Goal: Transaction & Acquisition: Purchase product/service

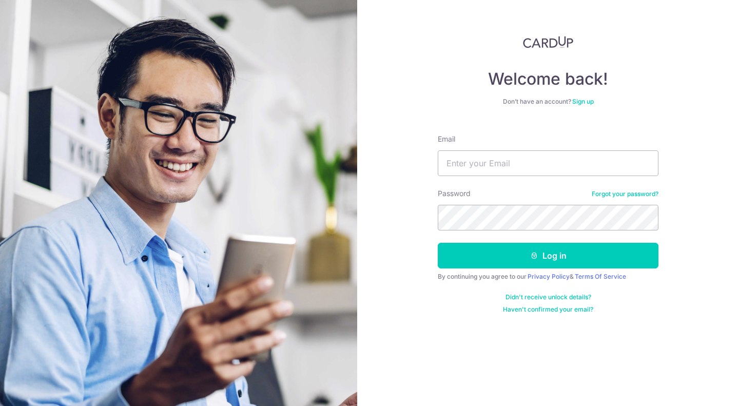
click at [635, 25] on div "Welcome back! Don’t have an account? Sign up Email Password Forgot your passwor…" at bounding box center [548, 203] width 382 height 406
click at [463, 175] on input "Email" at bounding box center [548, 163] width 221 height 26
type input "michaelboothcn@outlook.com"
click at [438, 243] on button "Log in" at bounding box center [548, 256] width 221 height 26
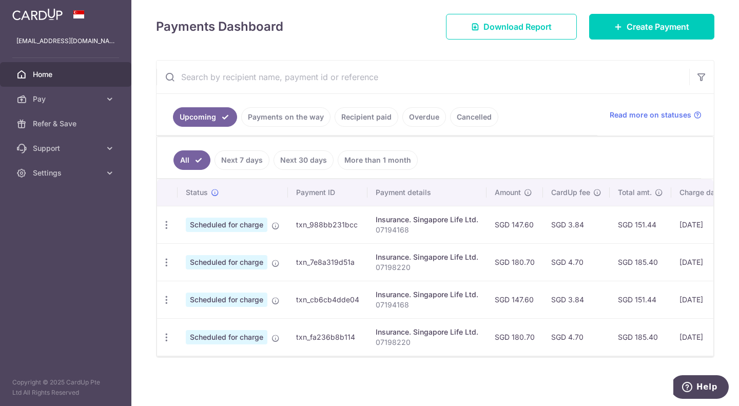
click at [192, 150] on link "All" at bounding box center [192, 160] width 37 height 20
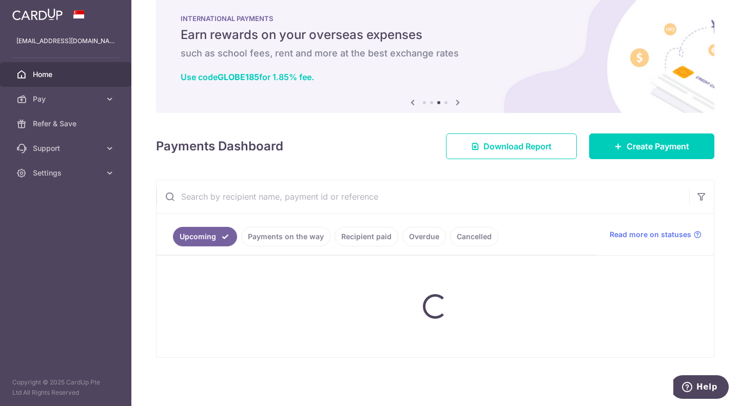
scroll to position [143, 0]
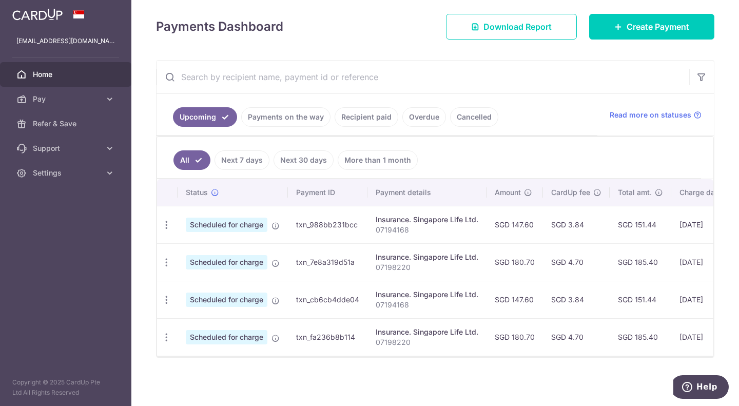
click at [409, 110] on link "Overdue" at bounding box center [425, 117] width 44 height 20
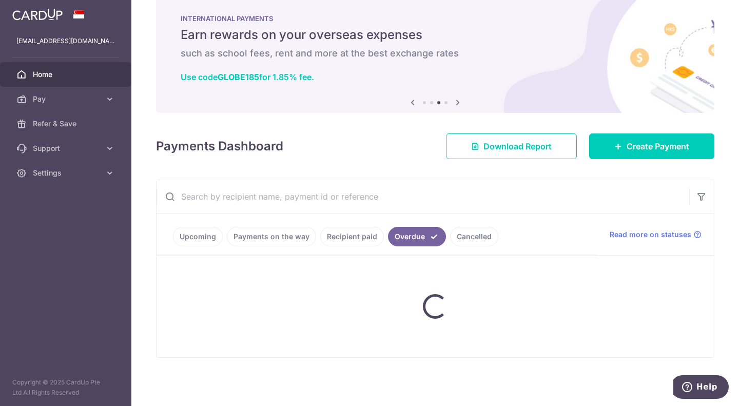
scroll to position [57, 0]
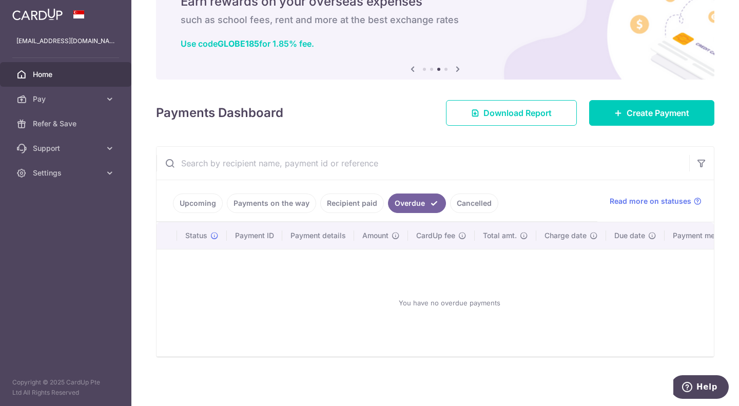
click at [192, 194] on link "Upcoming" at bounding box center [198, 204] width 50 height 20
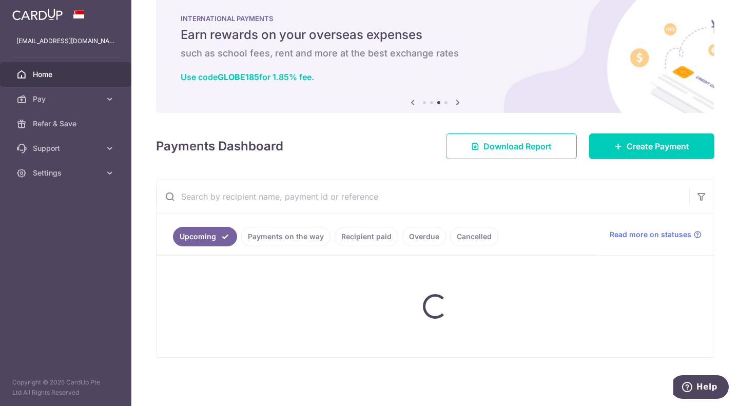
scroll to position [143, 0]
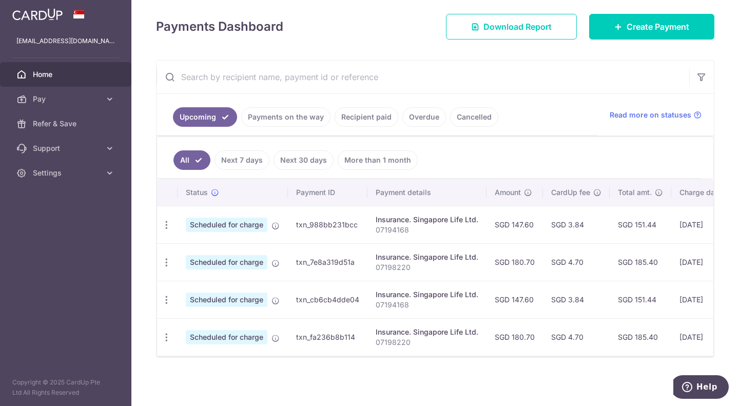
click at [401, 290] on div "Insurance. Singapore Life Ltd." at bounding box center [427, 295] width 103 height 10
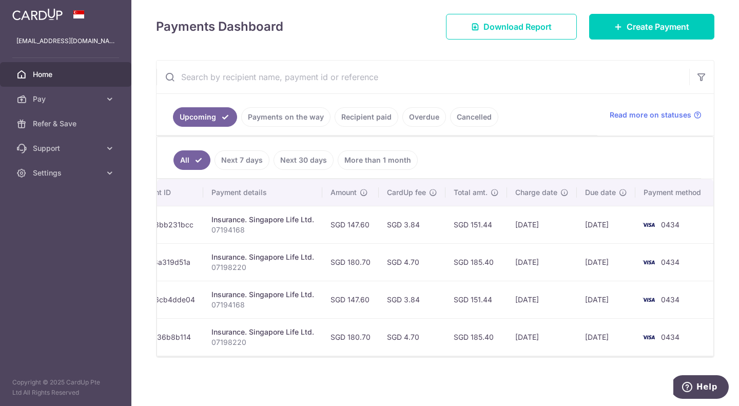
click at [661, 290] on td "0434" at bounding box center [675, 299] width 78 height 37
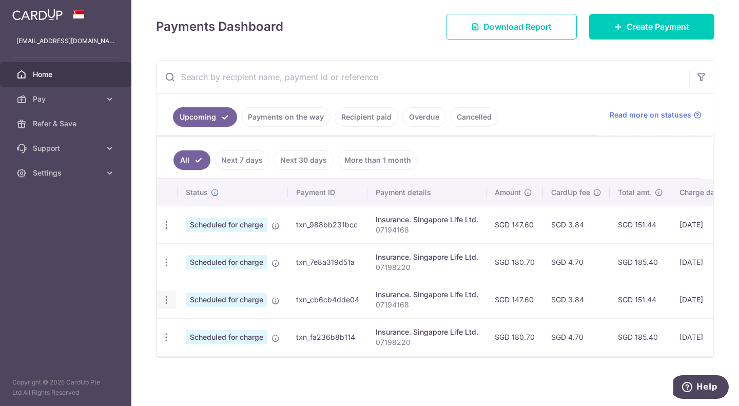
click at [170, 295] on icon "button" at bounding box center [166, 300] width 11 height 11
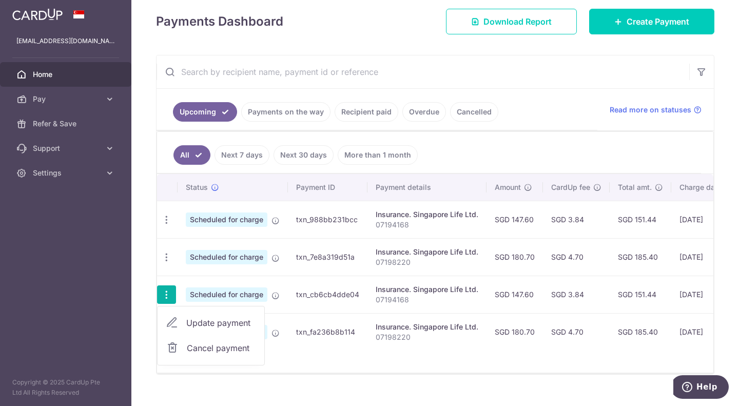
click at [170, 295] on icon "button" at bounding box center [166, 295] width 11 height 11
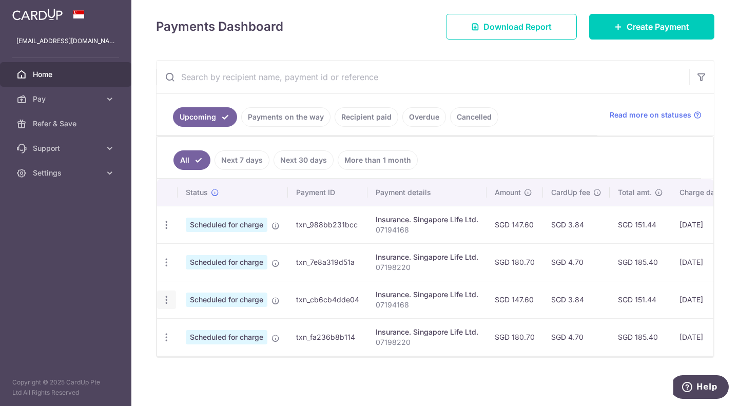
click at [170, 295] on icon "button" at bounding box center [166, 300] width 11 height 11
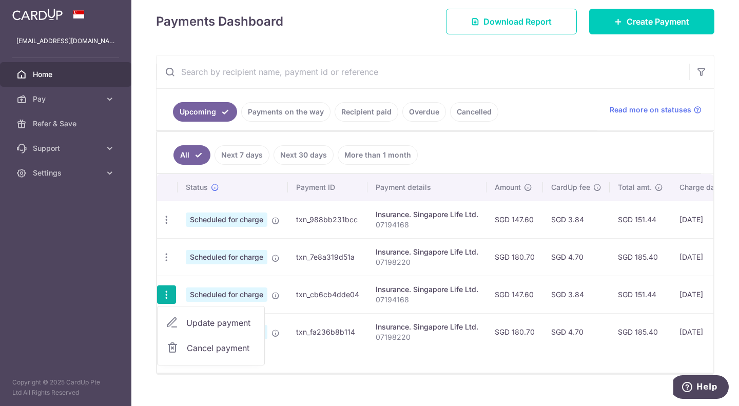
scroll to position [165, 0]
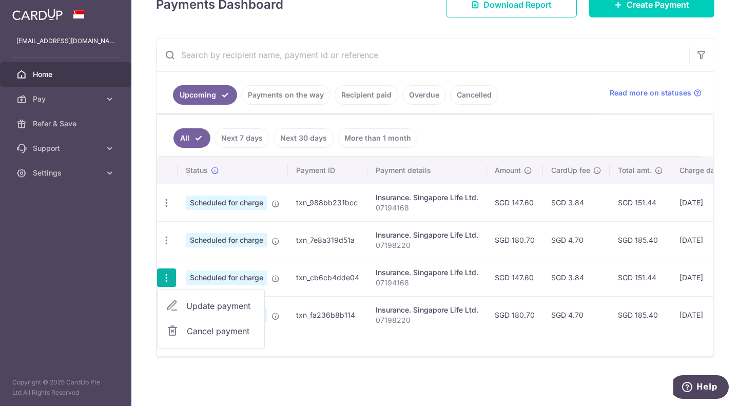
click at [144, 222] on div "× Pause Schedule Pause all future payments in this series Pause just this one p…" at bounding box center [435, 203] width 608 height 406
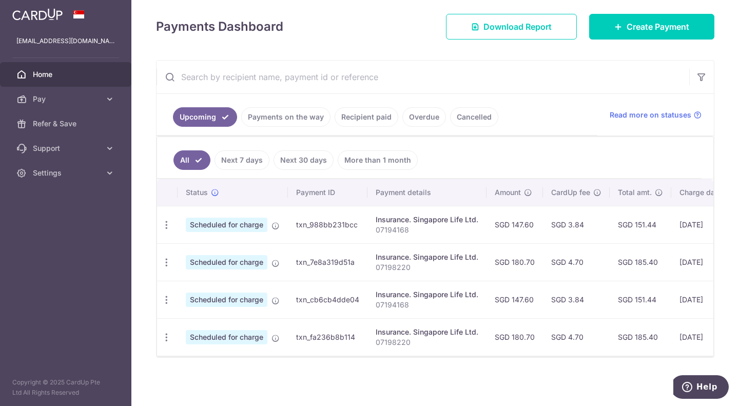
scroll to position [143, 0]
click at [641, 26] on span "Create Payment" at bounding box center [658, 27] width 63 height 12
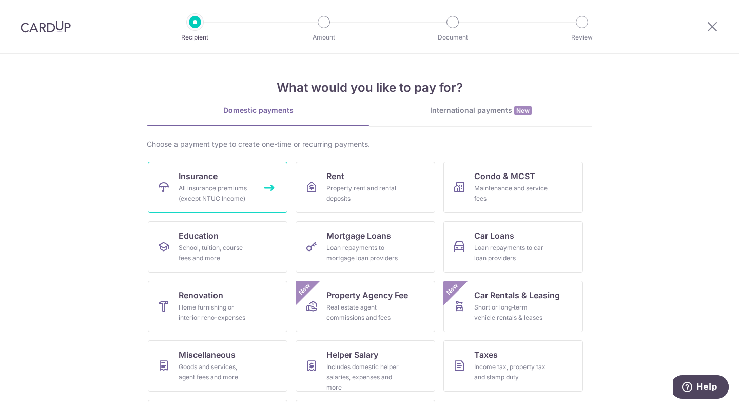
click at [200, 197] on div "All insurance premiums (except NTUC Income)" at bounding box center [216, 193] width 74 height 21
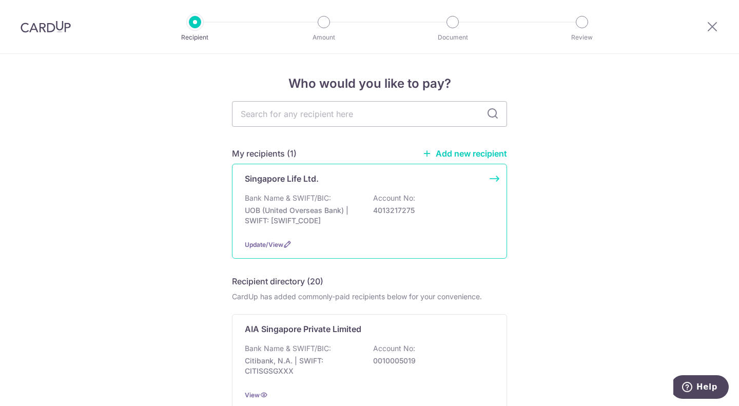
click at [266, 206] on p "UOB (United Overseas Bank) | SWIFT: UOVBSGSGXXX" at bounding box center [302, 215] width 115 height 21
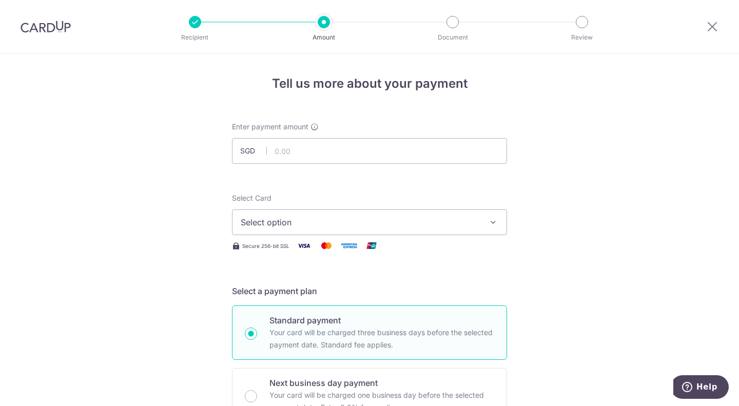
click at [276, 222] on span "Select option" at bounding box center [360, 222] width 239 height 12
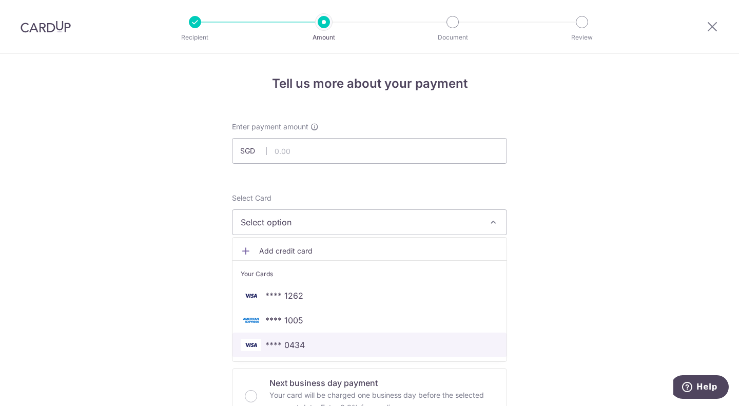
click at [283, 342] on span "**** 0434" at bounding box center [285, 345] width 40 height 12
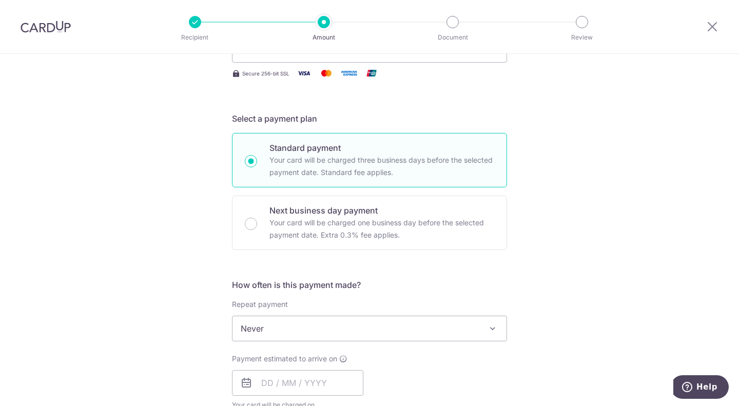
scroll to position [215, 0]
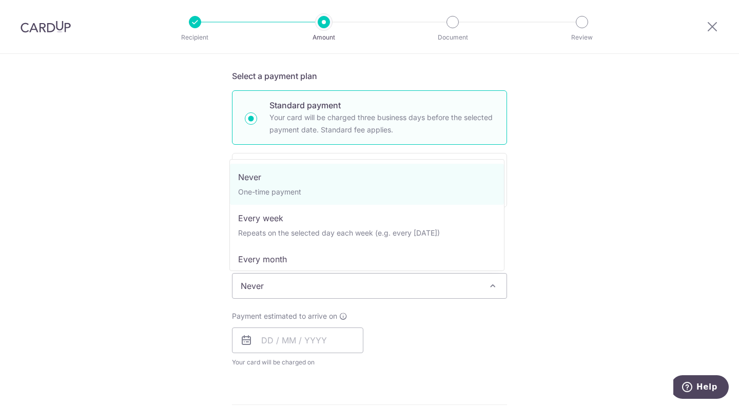
click at [315, 280] on span "Never" at bounding box center [370, 286] width 274 height 25
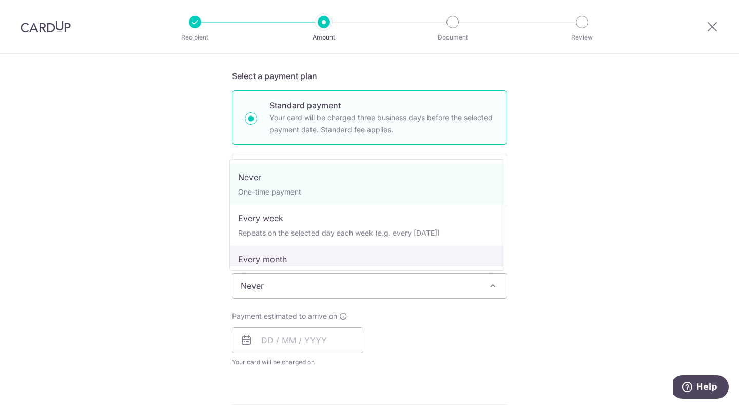
select select "3"
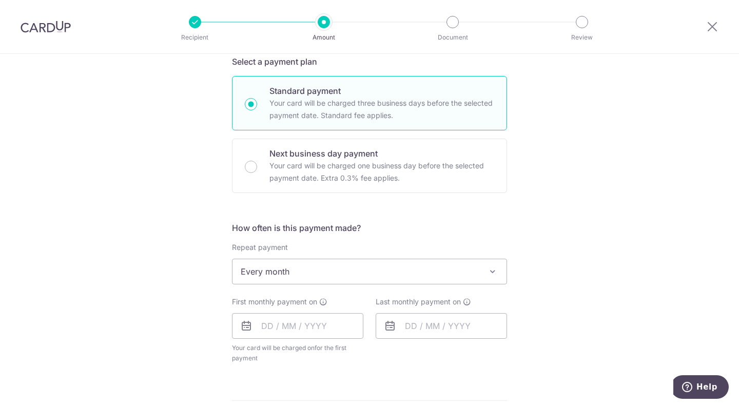
scroll to position [230, 0]
click at [265, 330] on input "text" at bounding box center [297, 326] width 131 height 26
click at [199, 344] on div "Tell us more about your payment Enter payment amount SGD Select Card **** 0434 …" at bounding box center [369, 293] width 739 height 939
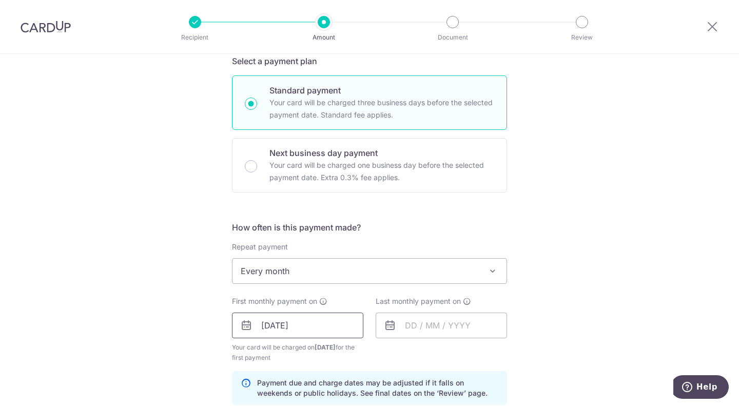
click at [267, 323] on input "28/12/2025" at bounding box center [297, 326] width 131 height 26
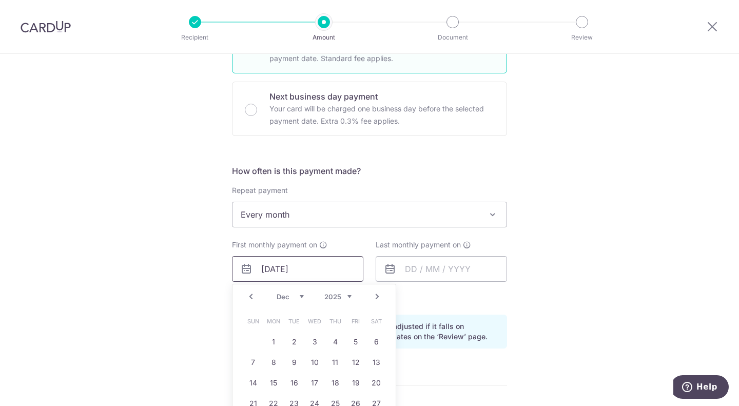
scroll to position [287, 0]
type input "30/12/2025"
click at [92, 317] on div "Tell us more about your payment Enter payment amount SGD Select Card **** 0434 …" at bounding box center [369, 257] width 739 height 981
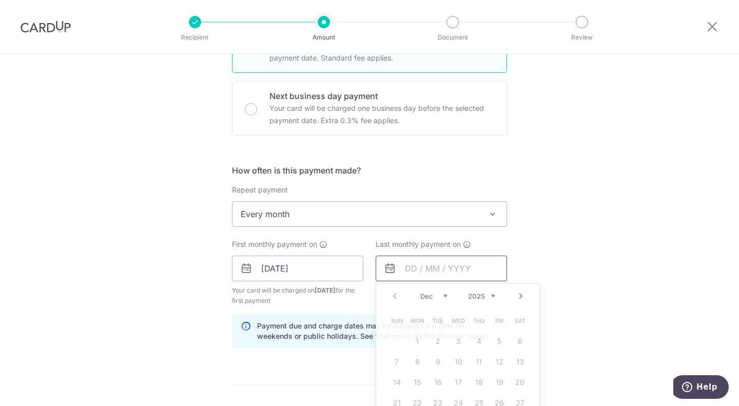
click at [410, 267] on input "text" at bounding box center [441, 269] width 131 height 26
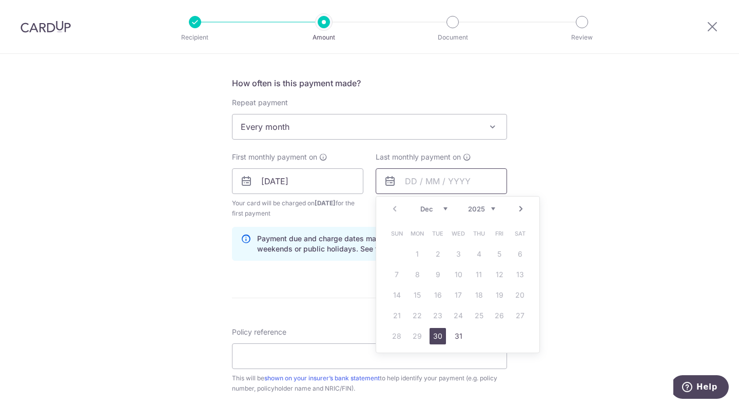
scroll to position [375, 0]
click at [479, 207] on select "2025 2026 2027 2028 2029 2030 2031 2032 2033 2034 2035" at bounding box center [481, 208] width 27 height 8
click at [433, 332] on link "29" at bounding box center [438, 336] width 16 height 16
type input "29/12/2026"
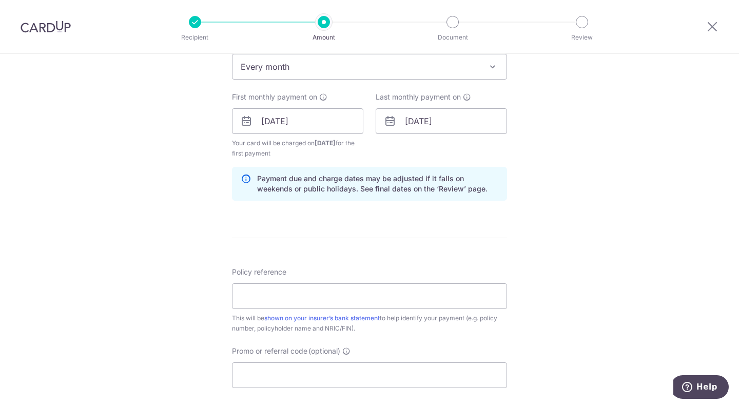
click at [435, 280] on div "Policy reference This will be shown on your insurer’s bank statement to help id…" at bounding box center [369, 300] width 275 height 67
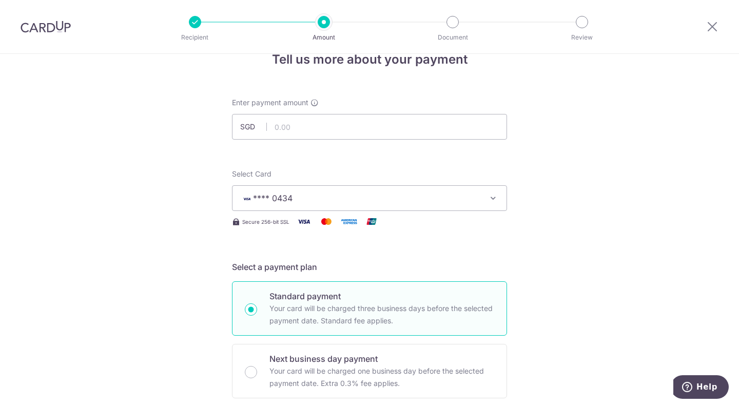
scroll to position [0, 0]
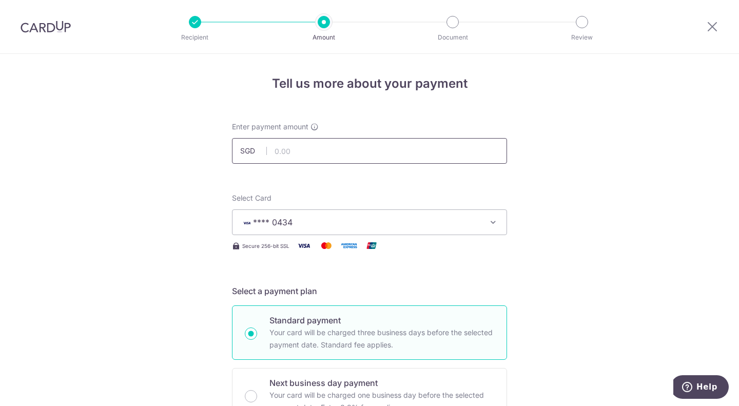
click at [288, 143] on input "text" at bounding box center [369, 151] width 275 height 26
paste input "147.60"
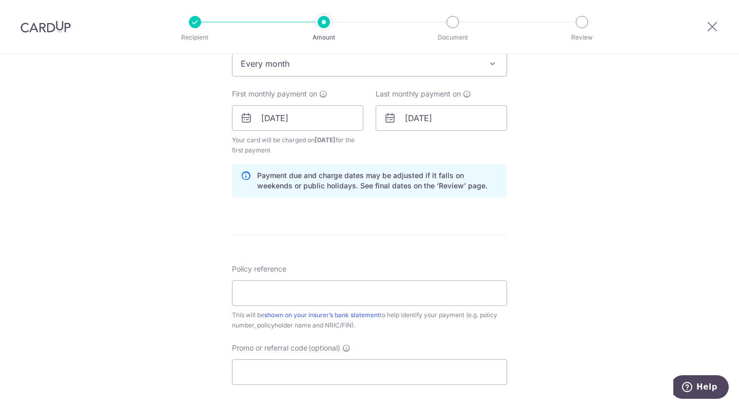
scroll to position [438, 0]
type input "147.60"
click at [282, 299] on input "Policy reference" at bounding box center [369, 293] width 275 height 26
paste input "07194168"
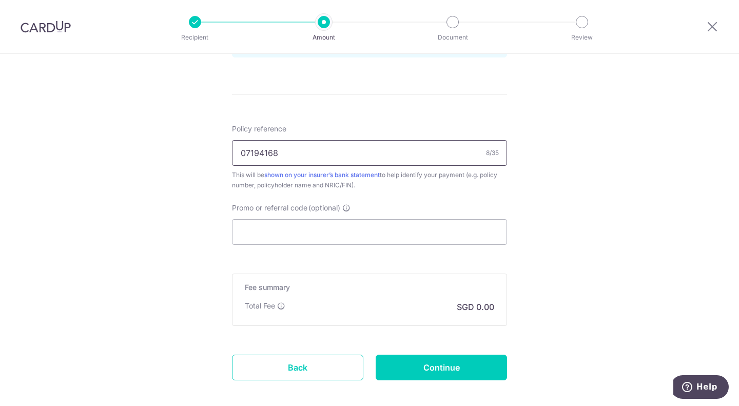
scroll to position [582, 0]
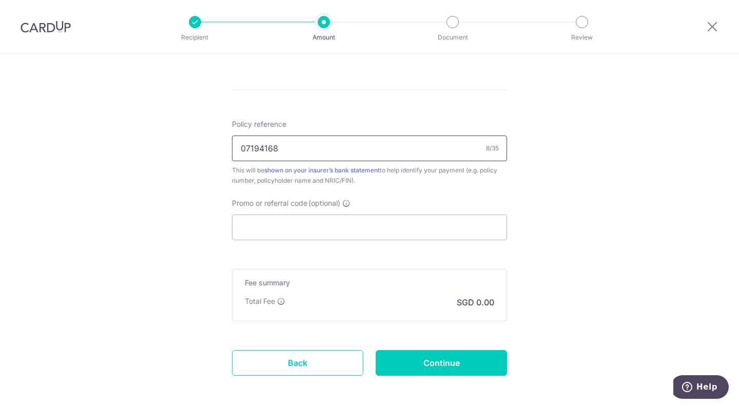
type input "07194168"
click at [255, 223] on input "Promo or referral code (optional)" at bounding box center [369, 228] width 275 height 26
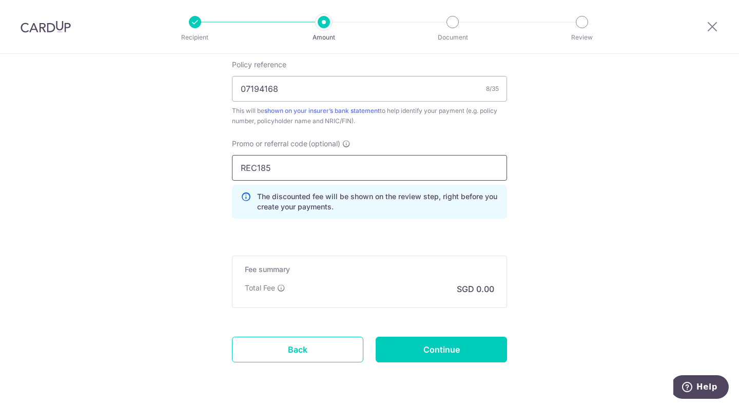
scroll to position [642, 0]
type input "REC185"
click at [394, 345] on input "Continue" at bounding box center [441, 349] width 131 height 26
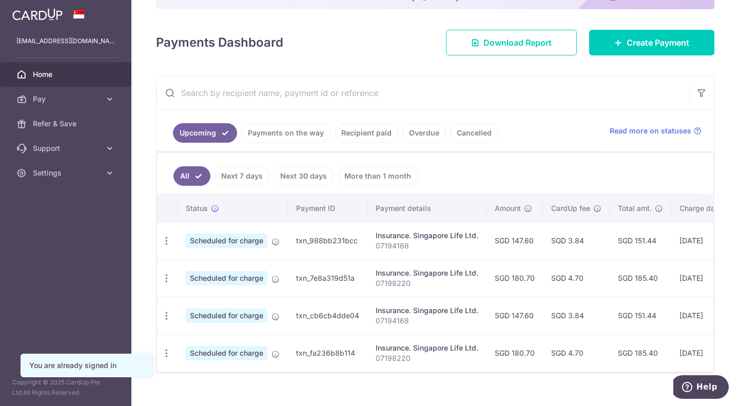
scroll to position [143, 0]
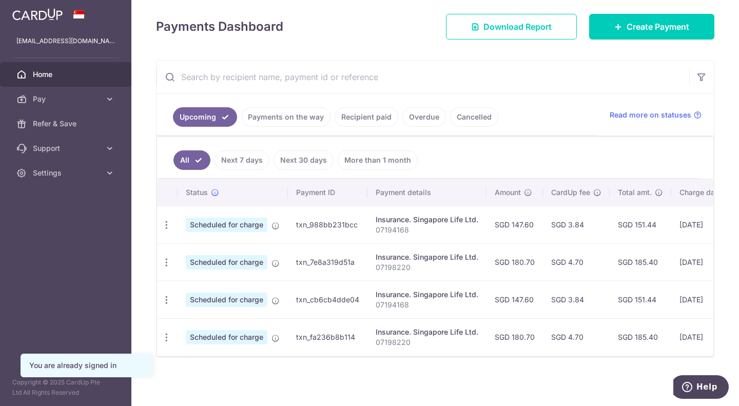
click at [520, 217] on td "SGD 147.60" at bounding box center [515, 224] width 56 height 37
copy td "147.60"
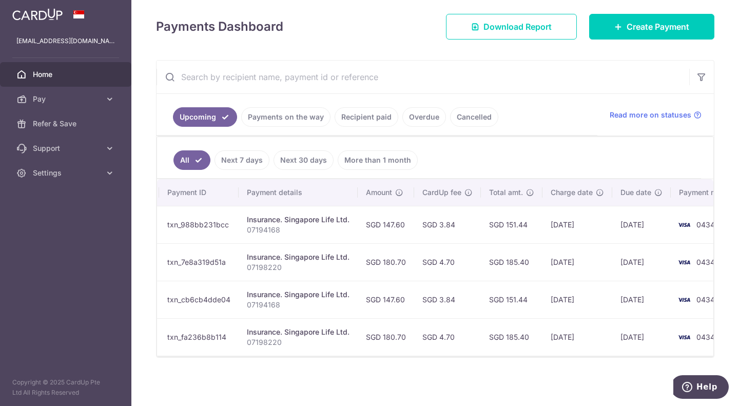
scroll to position [0, 164]
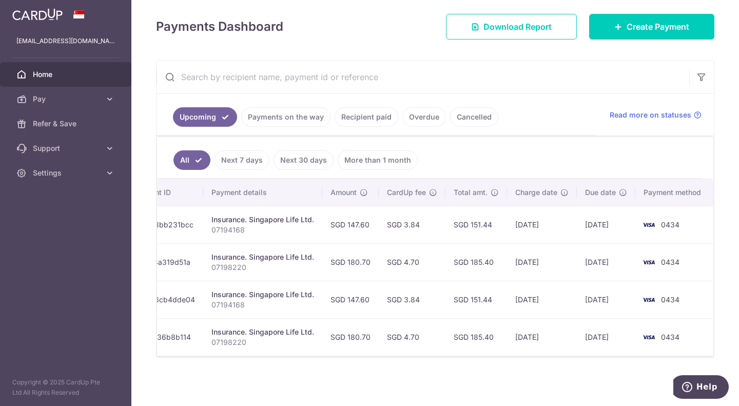
copy td "147.60"
click at [236, 225] on p "07194168" at bounding box center [263, 230] width 103 height 10
copy p "07194168"
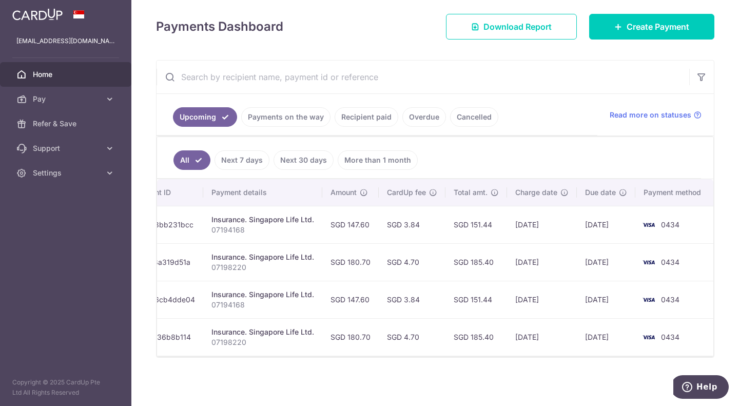
click at [236, 266] on p "07198220" at bounding box center [263, 267] width 103 height 10
copy p "07198220"
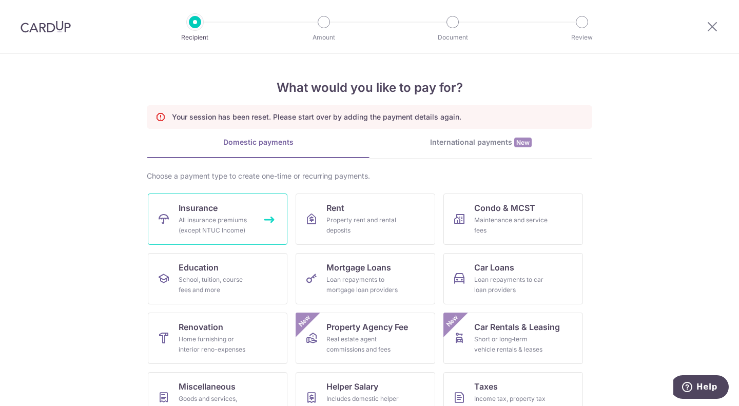
click at [185, 230] on div "All insurance premiums (except NTUC Income)" at bounding box center [216, 225] width 74 height 21
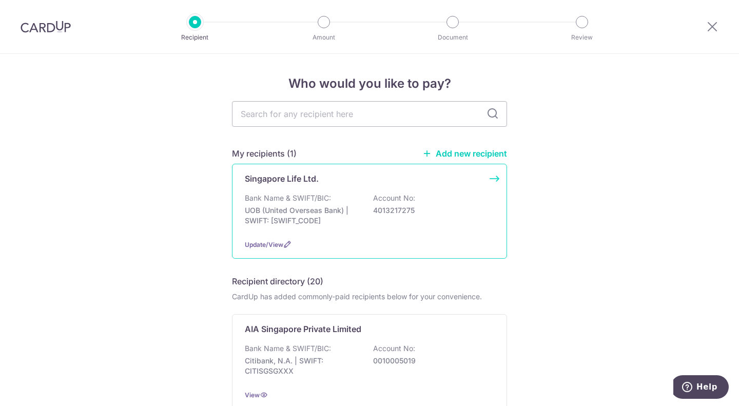
click at [296, 212] on p "UOB (United Overseas Bank) | SWIFT: UOVBSGSGXXX" at bounding box center [302, 215] width 115 height 21
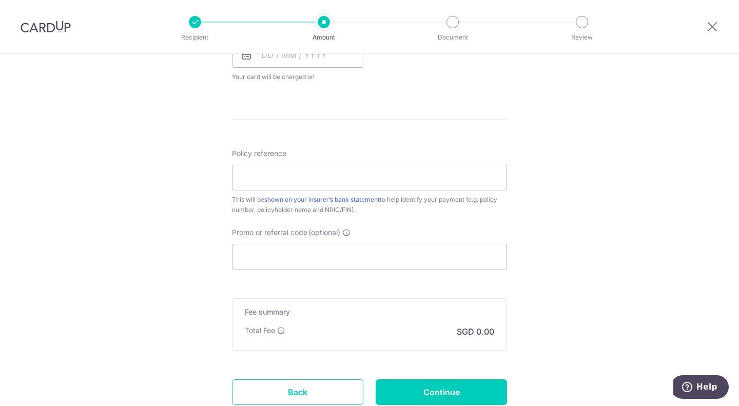
scroll to position [577, 0]
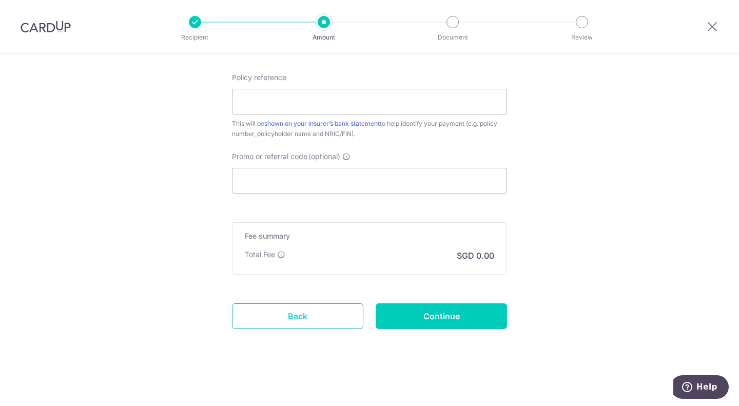
click at [285, 313] on link "Back" at bounding box center [297, 316] width 131 height 26
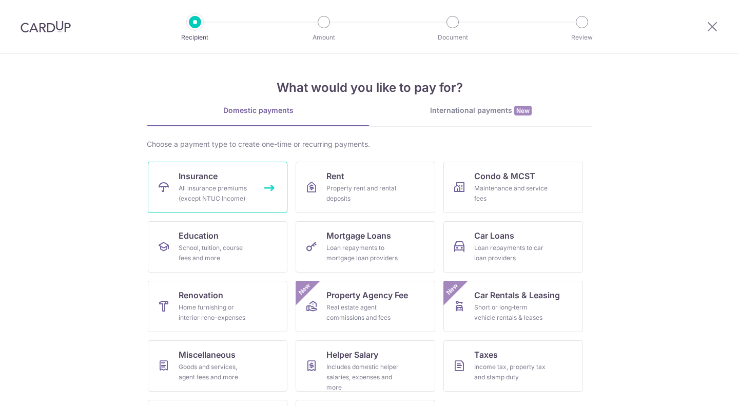
click at [207, 188] on div "All insurance premiums (except NTUC Income)" at bounding box center [216, 193] width 74 height 21
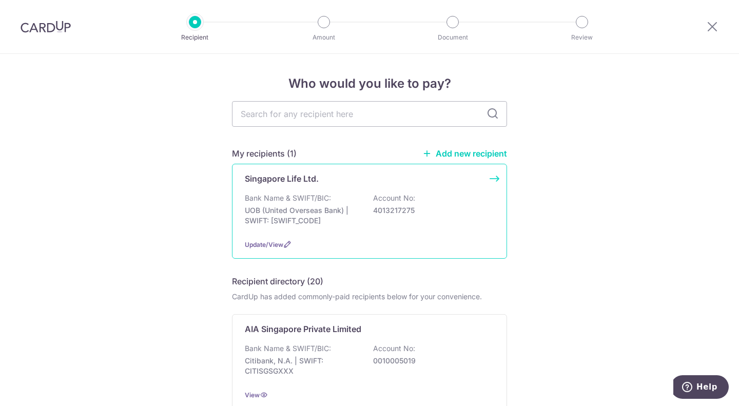
click at [280, 207] on p "UOB (United Overseas Bank) | SWIFT: UOVBSGSGXXX" at bounding box center [302, 215] width 115 height 21
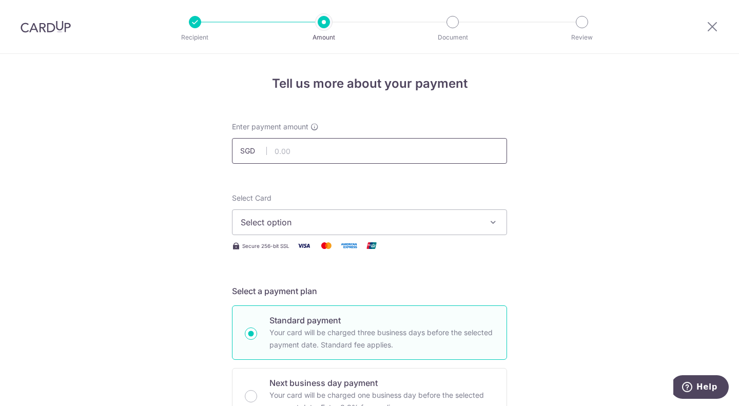
click at [283, 148] on input "text" at bounding box center [369, 151] width 275 height 26
type input "147.60"
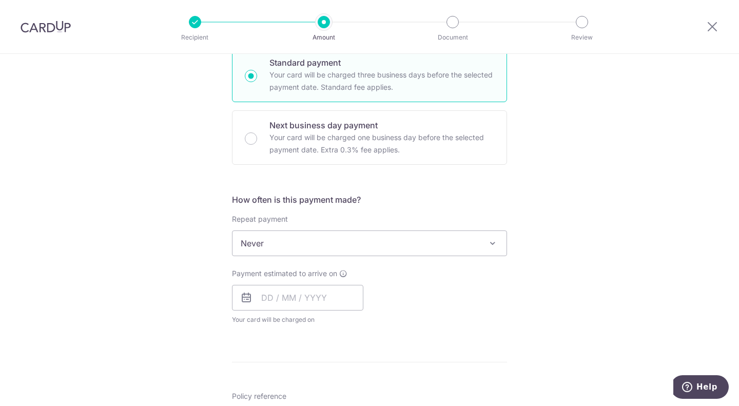
scroll to position [259, 0]
click at [250, 251] on span "Never" at bounding box center [370, 242] width 274 height 25
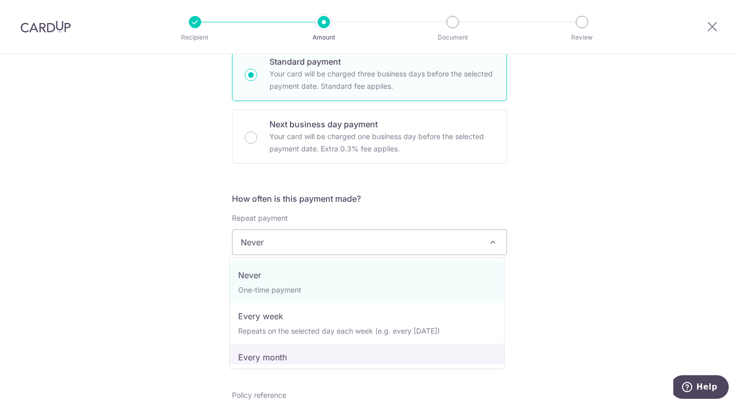
select select "3"
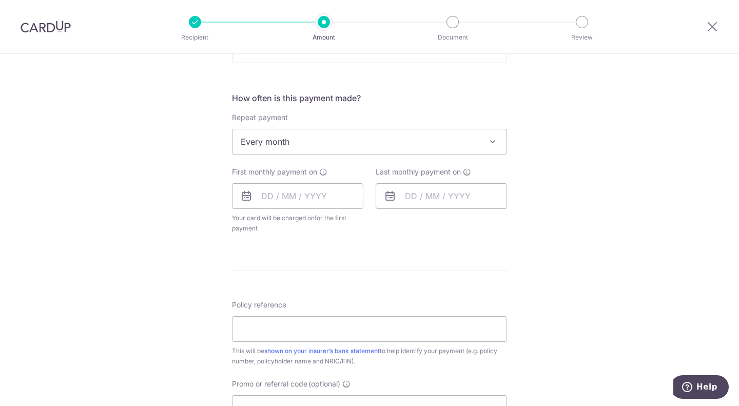
scroll to position [360, 0]
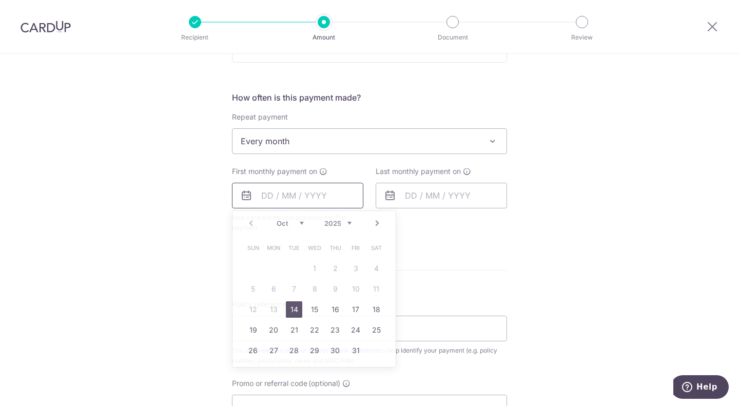
click at [265, 200] on input "text" at bounding box center [297, 196] width 131 height 26
click at [377, 225] on link "Next" at bounding box center [377, 223] width 12 height 12
click at [278, 349] on link "29" at bounding box center [273, 350] width 16 height 16
type input "[DATE]"
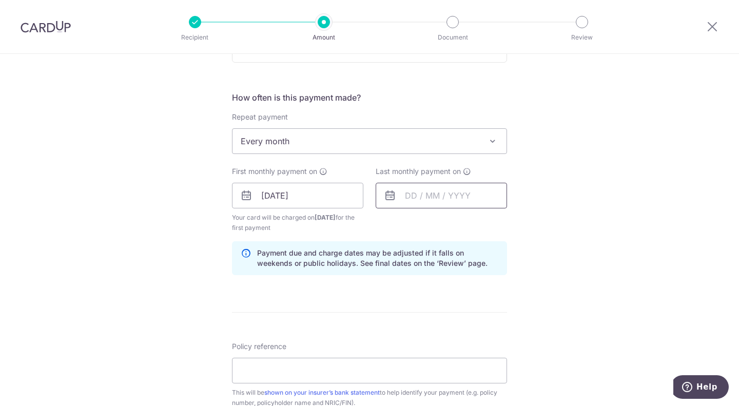
click at [425, 187] on input "text" at bounding box center [441, 196] width 131 height 26
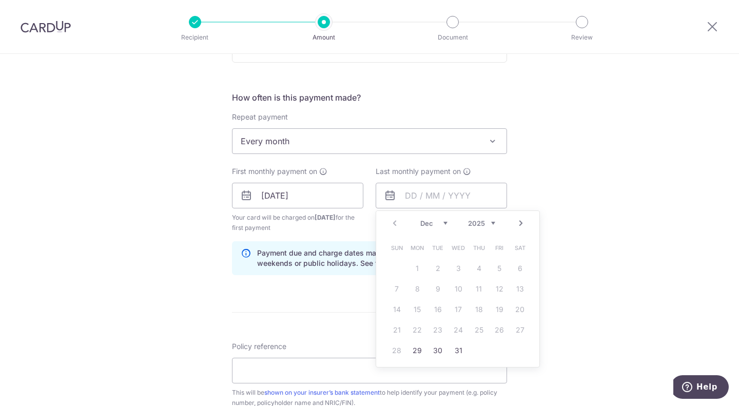
click at [487, 223] on select "2025 2026 2027 2028 2029 2030 2031 2032 2033 2034 2035" at bounding box center [481, 223] width 27 height 8
click at [435, 348] on link "29" at bounding box center [438, 350] width 16 height 16
type input "29/12/2026"
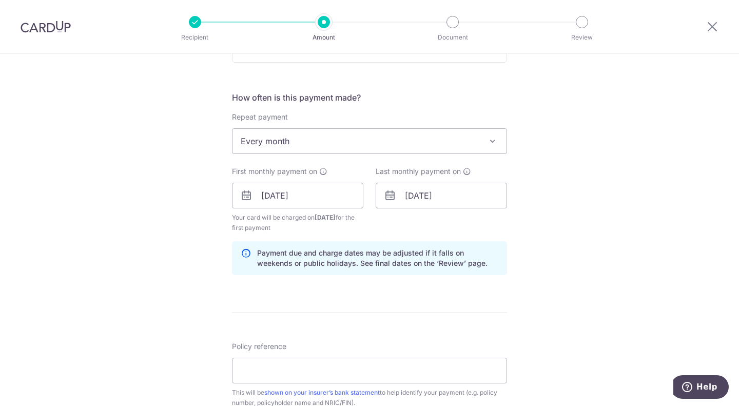
click at [326, 305] on form "Enter payment amount SGD 147.60 147.60 Select Card Select option Add credit car…" at bounding box center [369, 194] width 275 height 865
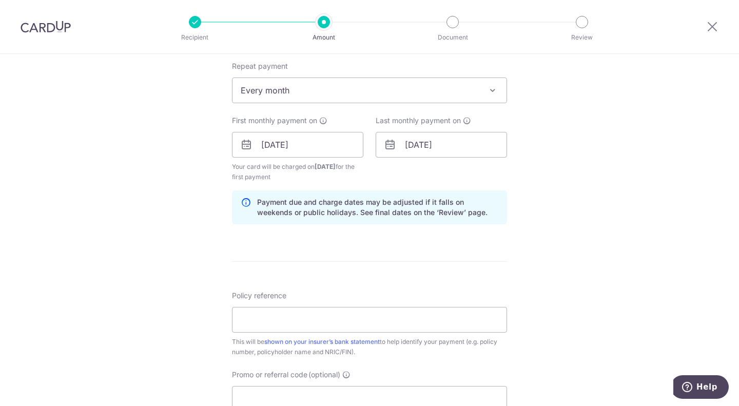
scroll to position [411, 0]
click at [321, 314] on input "Policy reference" at bounding box center [369, 320] width 275 height 26
paste input "07194168"
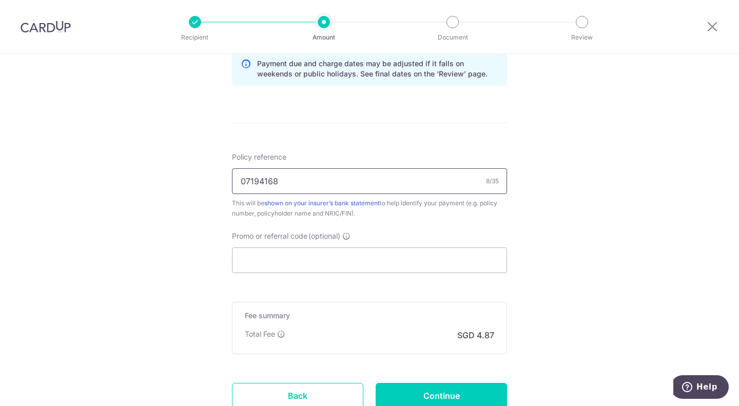
scroll to position [550, 0]
type input "07194168"
click at [267, 247] on input "Promo or referral code (optional)" at bounding box center [369, 260] width 275 height 26
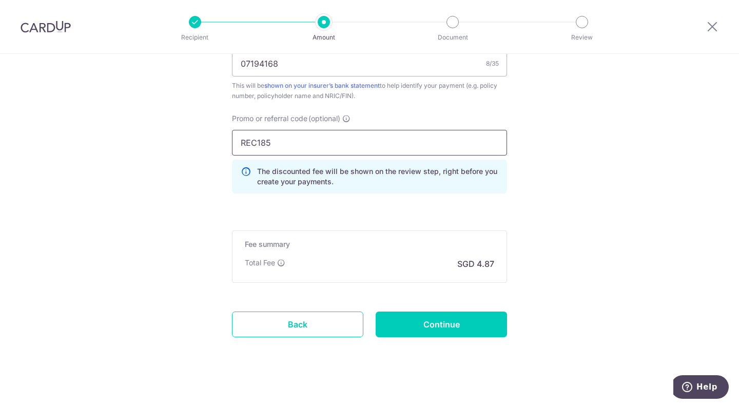
scroll to position [667, 0]
type input "REC185"
click at [416, 332] on input "Continue" at bounding box center [441, 324] width 131 height 26
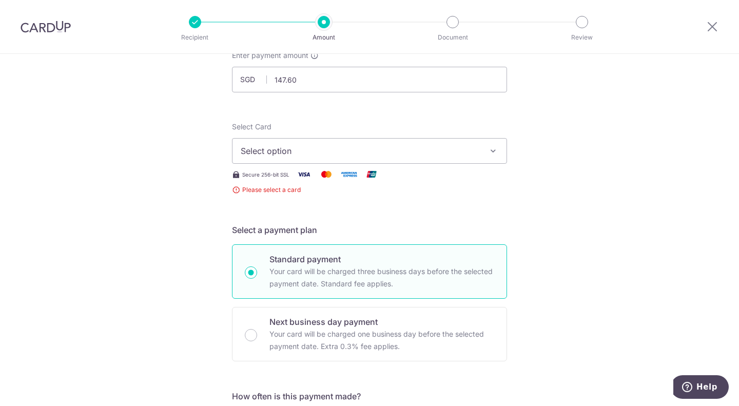
scroll to position [71, 0]
click at [341, 146] on span "Select option" at bounding box center [360, 151] width 239 height 12
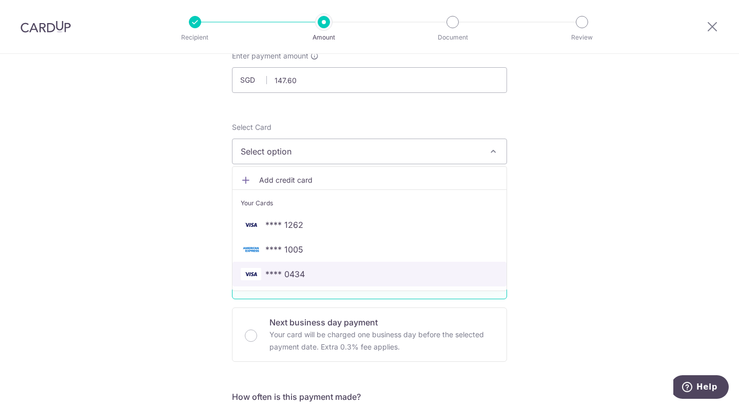
click at [361, 272] on span "**** 0434" at bounding box center [370, 274] width 258 height 12
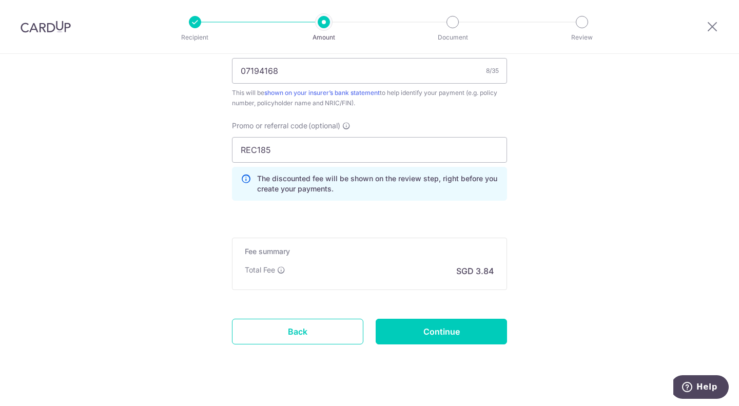
scroll to position [623, 0]
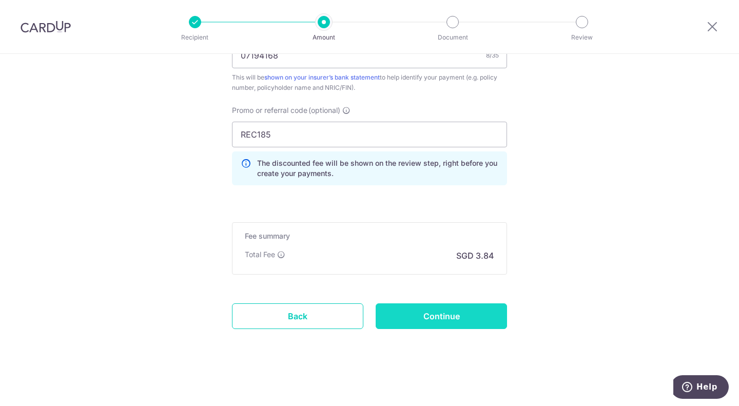
click at [442, 327] on input "Continue" at bounding box center [441, 316] width 131 height 26
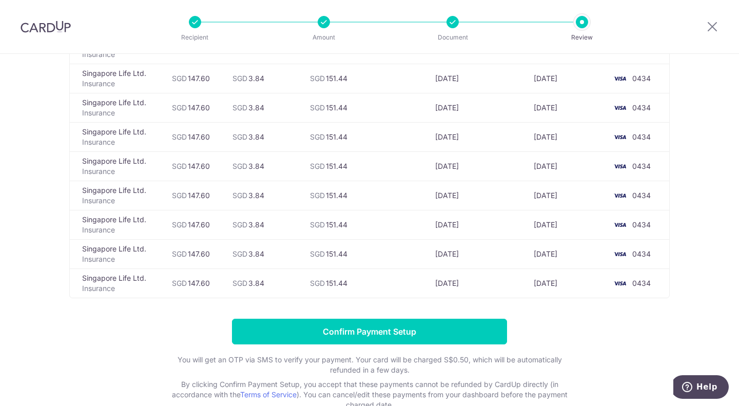
scroll to position [307, 0]
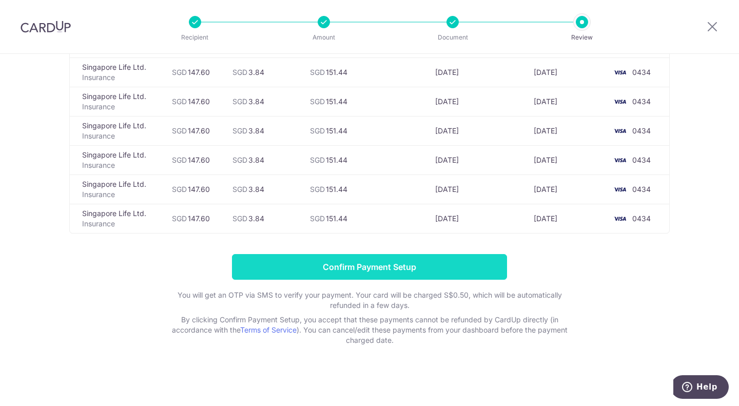
click at [380, 270] on input "Confirm Payment Setup" at bounding box center [369, 267] width 275 height 26
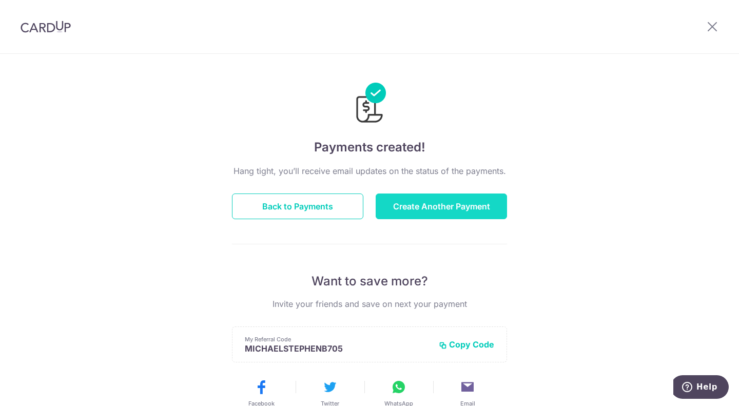
click at [453, 204] on button "Create Another Payment" at bounding box center [441, 207] width 131 height 26
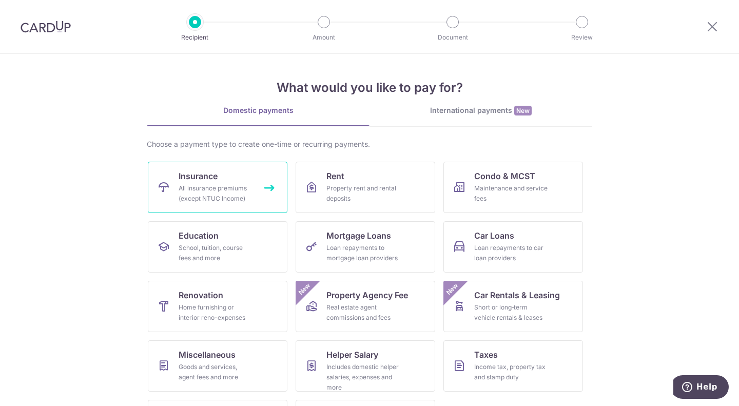
click at [179, 174] on span "Insurance" at bounding box center [198, 176] width 39 height 12
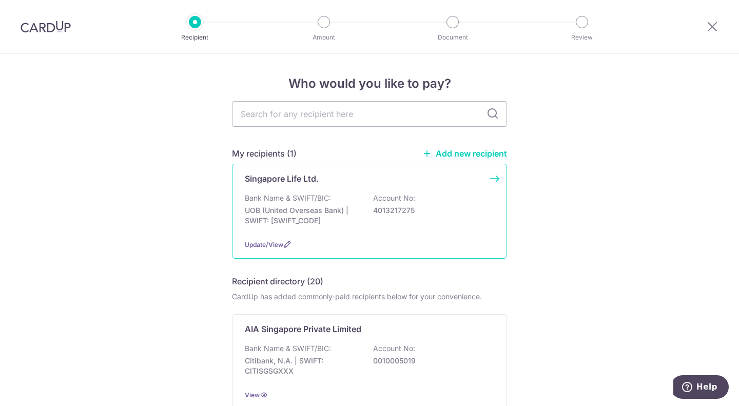
click at [397, 209] on p "4013217275" at bounding box center [430, 210] width 115 height 10
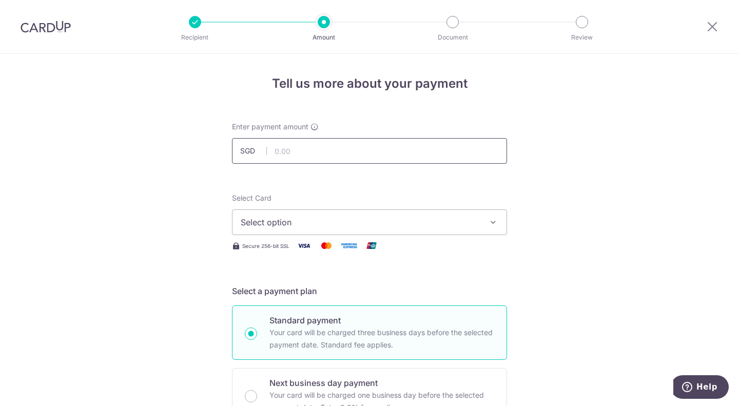
click at [292, 142] on input "text" at bounding box center [369, 151] width 275 height 26
type input "2"
type input "180.70"
click at [269, 226] on span "Select option" at bounding box center [360, 222] width 239 height 12
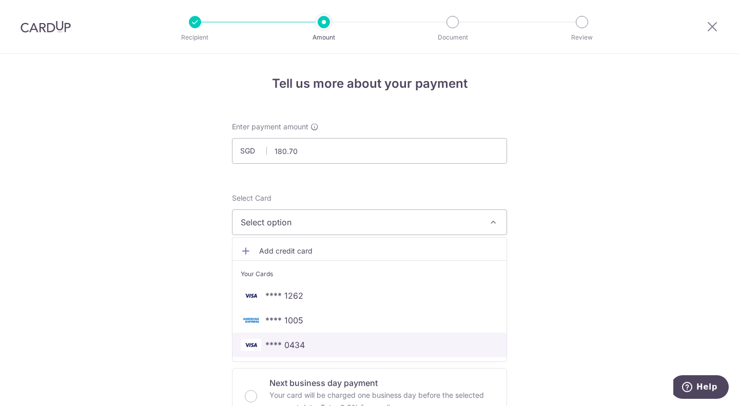
click at [303, 343] on span "**** 0434" at bounding box center [370, 345] width 258 height 12
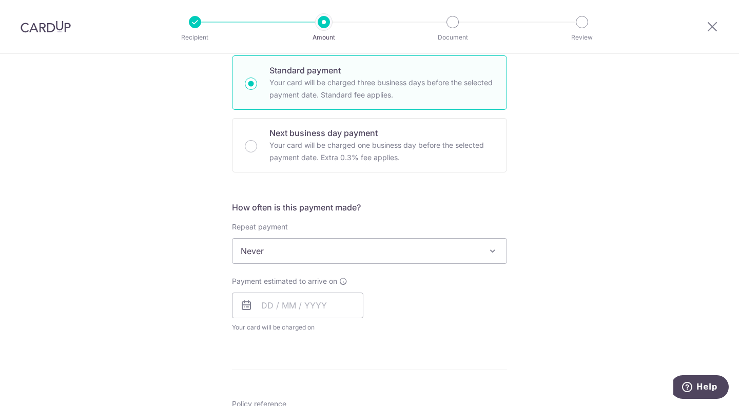
scroll to position [254, 0]
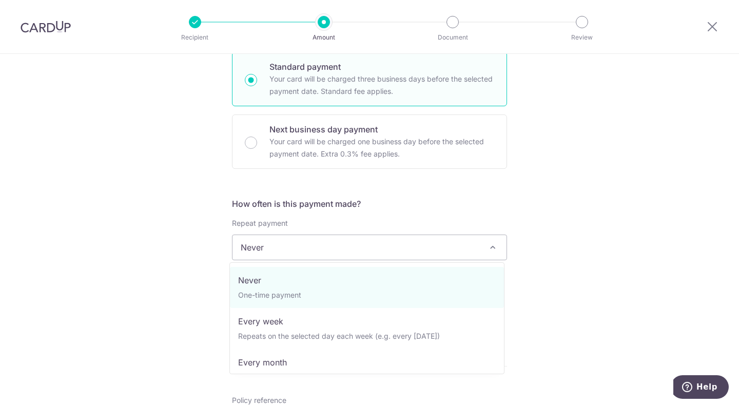
click at [268, 243] on span "Never" at bounding box center [370, 247] width 274 height 25
select select "3"
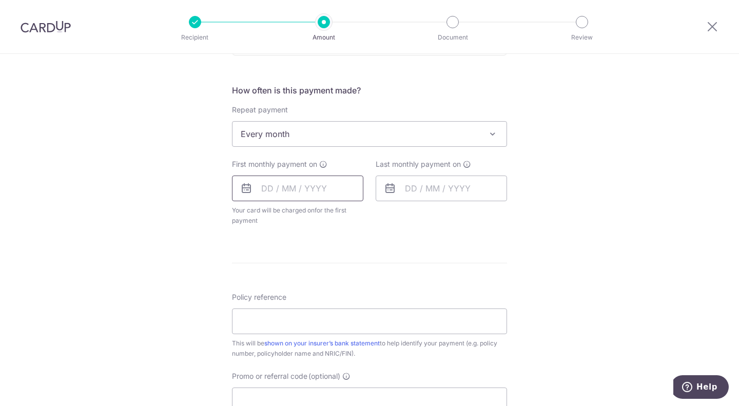
scroll to position [368, 0]
click at [272, 192] on input "text" at bounding box center [297, 188] width 131 height 26
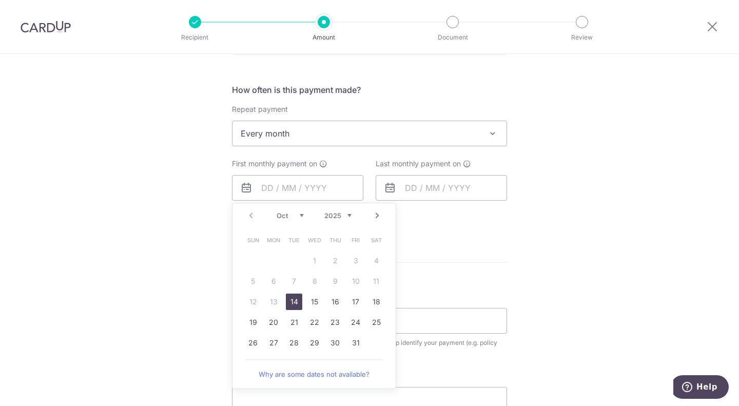
click at [374, 215] on link "Next" at bounding box center [377, 215] width 12 height 12
click at [276, 350] on link "29" at bounding box center [273, 343] width 16 height 16
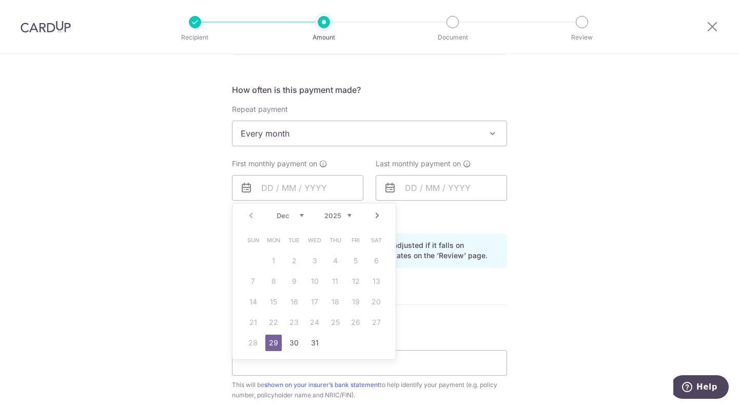
type input "[DATE]"
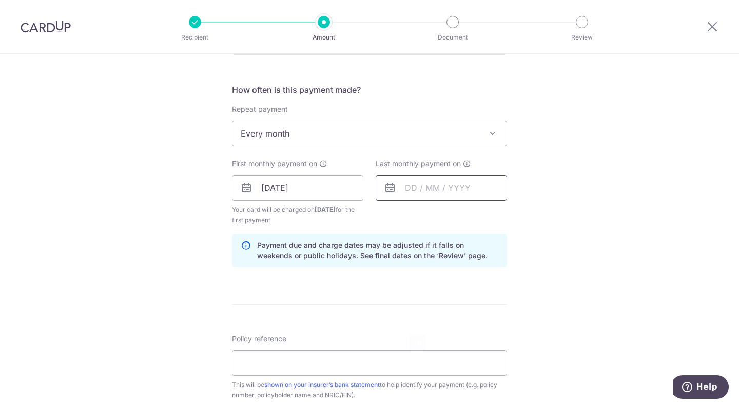
click at [439, 184] on input "text" at bounding box center [441, 188] width 131 height 26
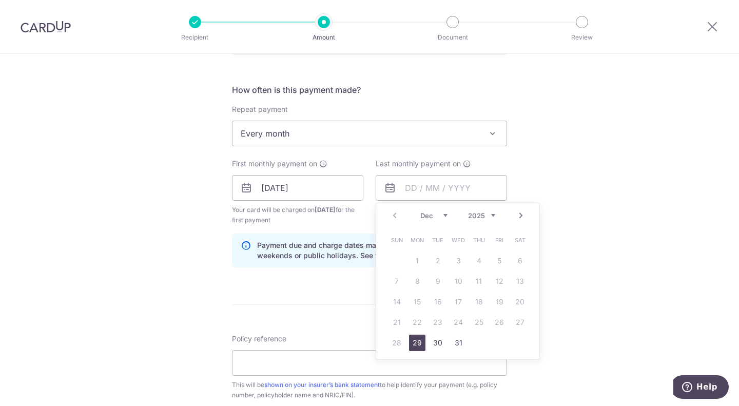
click at [411, 342] on link "29" at bounding box center [417, 343] width 16 height 16
click at [448, 181] on input "[DATE]" at bounding box center [441, 188] width 131 height 26
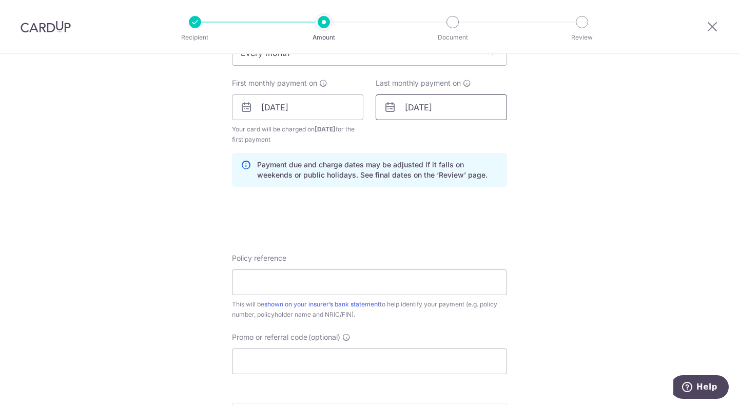
scroll to position [451, 0]
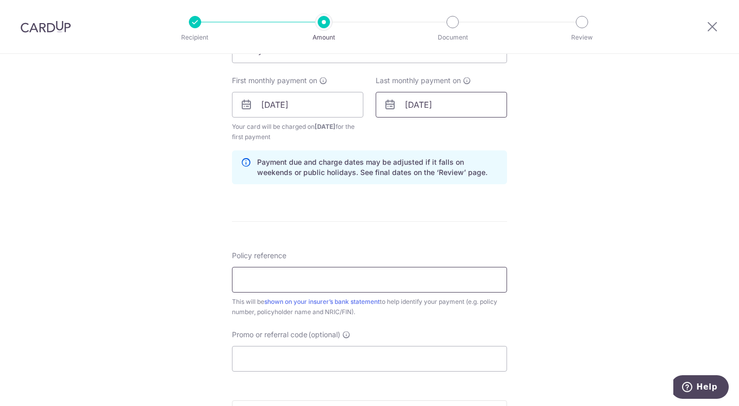
type input "29/12/2026"
click at [276, 286] on input "Policy reference" at bounding box center [369, 280] width 275 height 26
paste input "07198220"
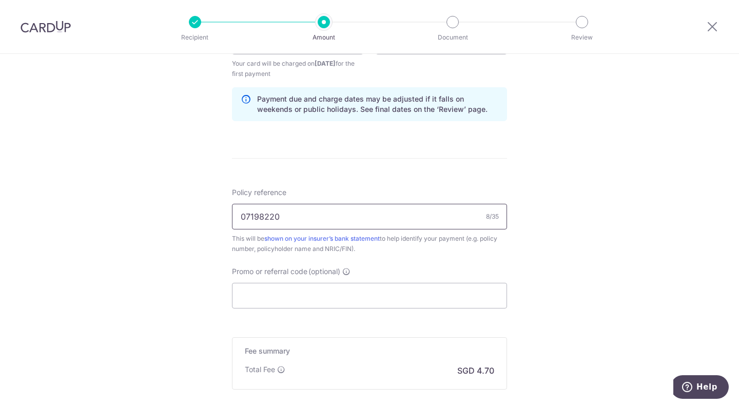
scroll to position [538, 0]
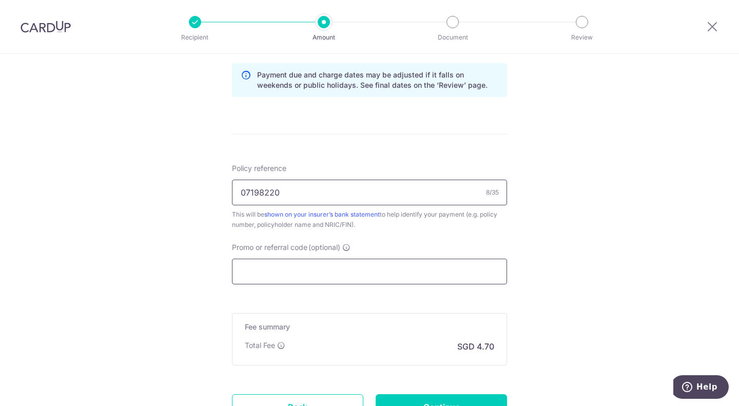
type input "07198220"
click at [270, 271] on input "Promo or referral code (optional)" at bounding box center [369, 272] width 275 height 26
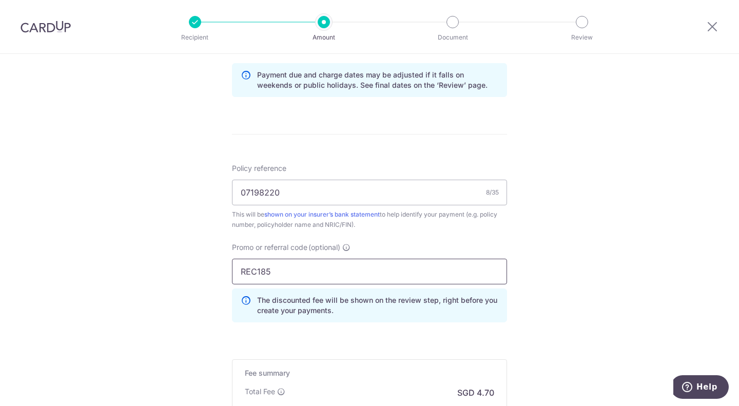
type input "REC185"
click at [562, 303] on div "Tell us more about your payment Enter payment amount SGD 180.70 180.70 Select C…" at bounding box center [369, 29] width 739 height 1027
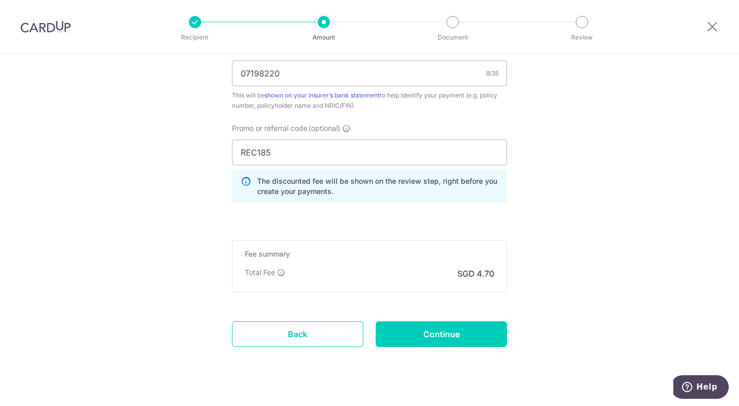
scroll to position [659, 0]
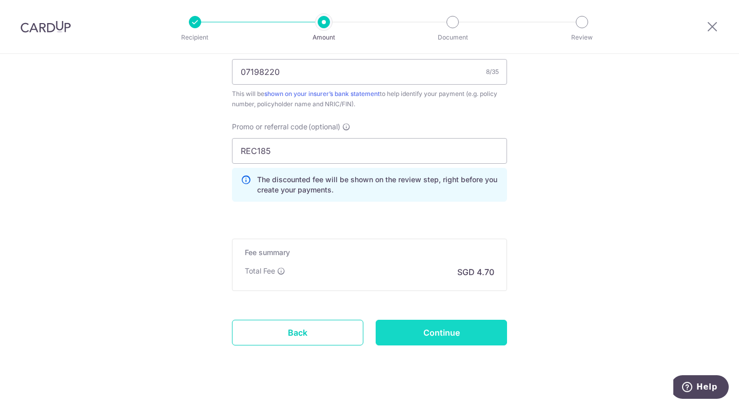
click at [457, 344] on input "Continue" at bounding box center [441, 333] width 131 height 26
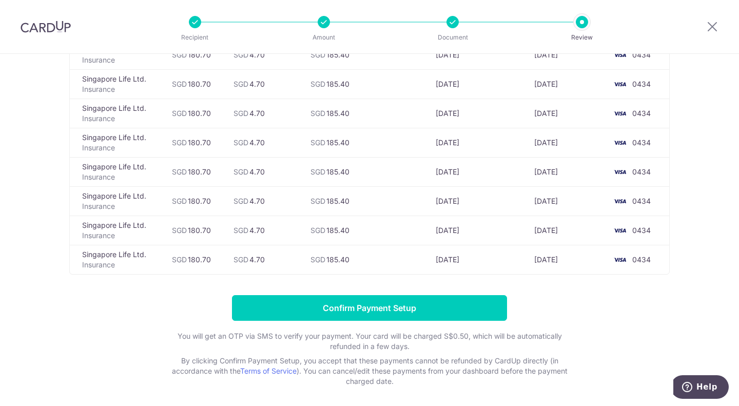
scroll to position [307, 0]
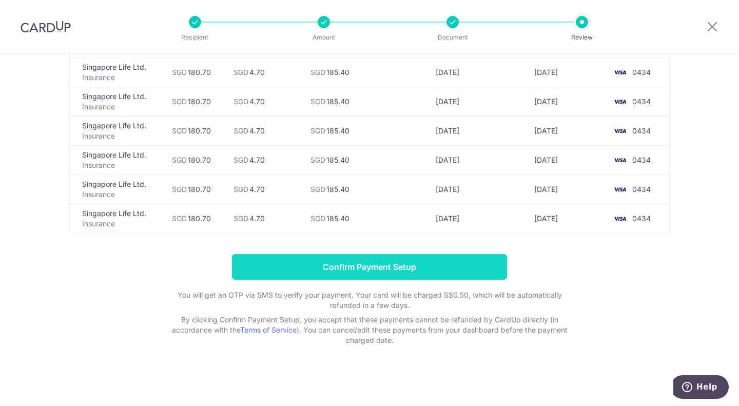
click at [365, 270] on input "Confirm Payment Setup" at bounding box center [369, 267] width 275 height 26
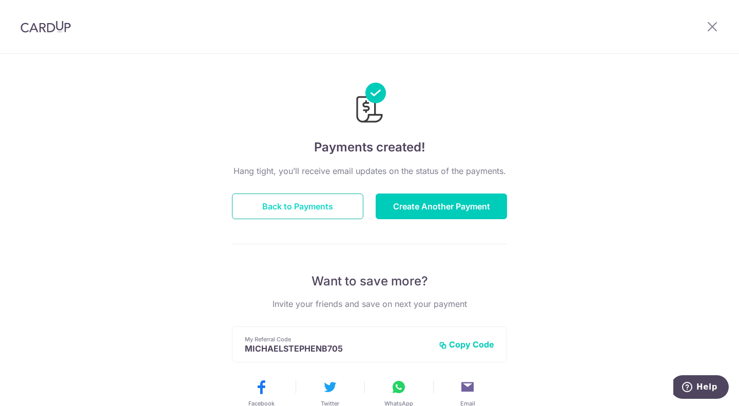
click at [307, 203] on button "Back to Payments" at bounding box center [297, 207] width 131 height 26
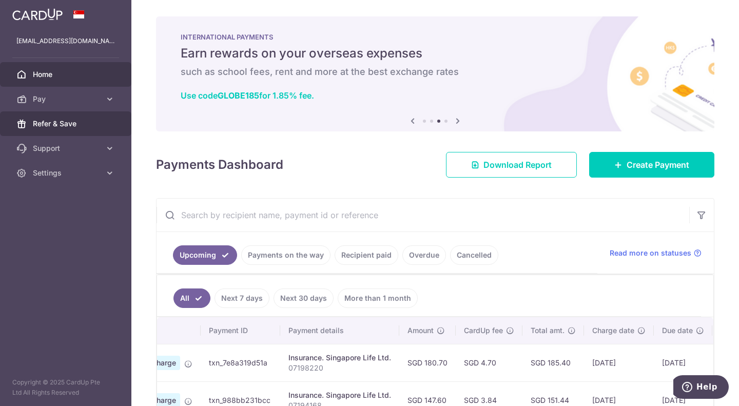
click at [97, 130] on link "Refer & Save" at bounding box center [65, 123] width 131 height 25
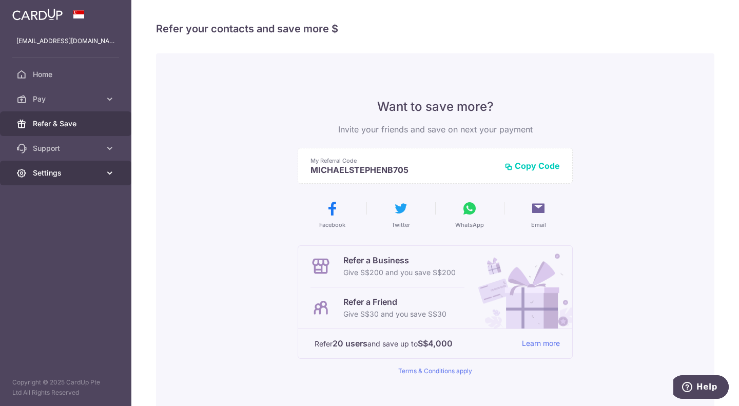
click at [75, 165] on link "Settings" at bounding box center [65, 173] width 131 height 25
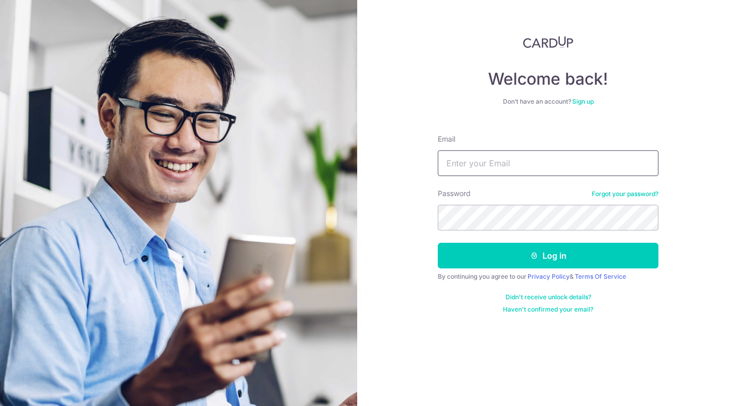
click at [467, 166] on input "Email" at bounding box center [548, 163] width 221 height 26
type input "[EMAIL_ADDRESS][DOMAIN_NAME]"
click at [438, 243] on button "Log in" at bounding box center [548, 256] width 221 height 26
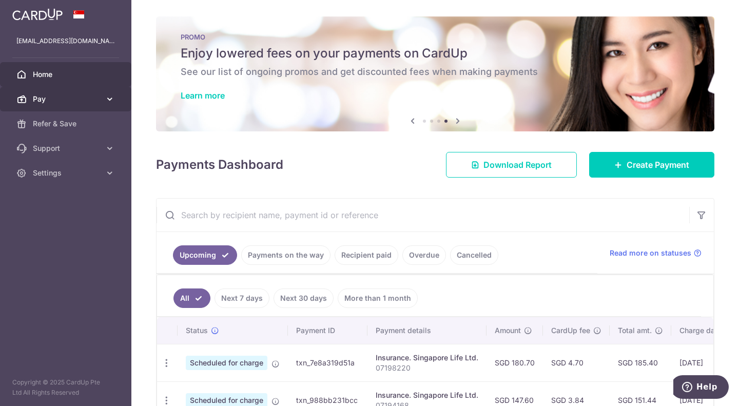
click at [61, 100] on span "Pay" at bounding box center [67, 99] width 68 height 10
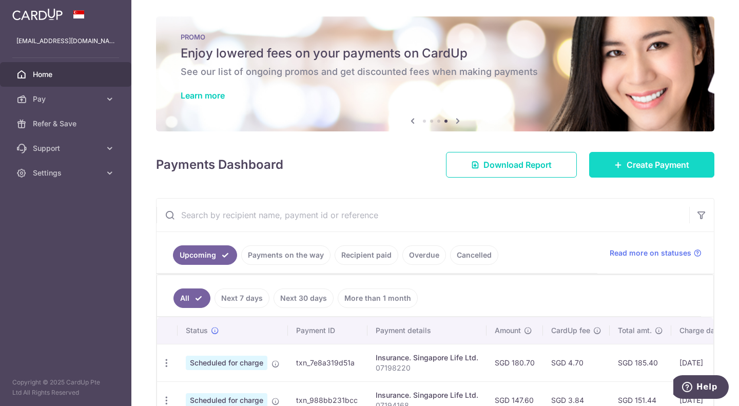
click at [615, 167] on icon at bounding box center [619, 165] width 8 height 8
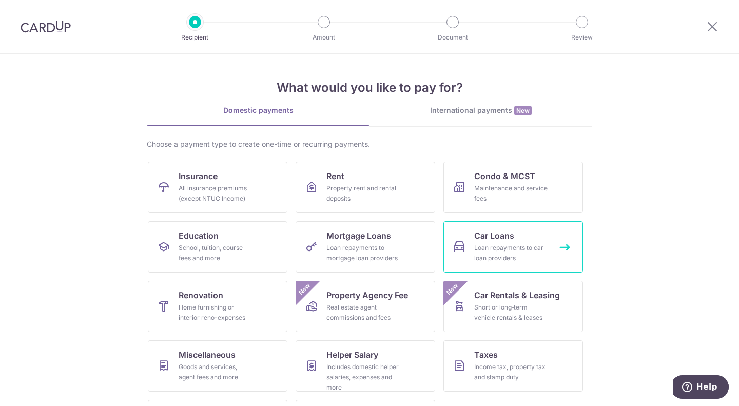
scroll to position [32, 0]
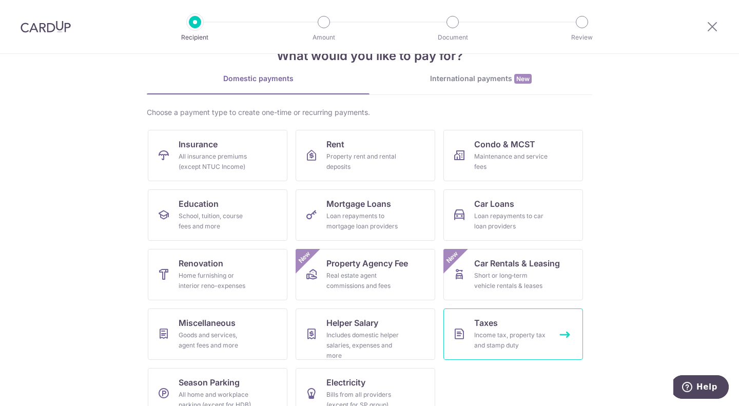
click at [499, 321] on link "Taxes Income tax, property tax and stamp duty" at bounding box center [514, 334] width 140 height 51
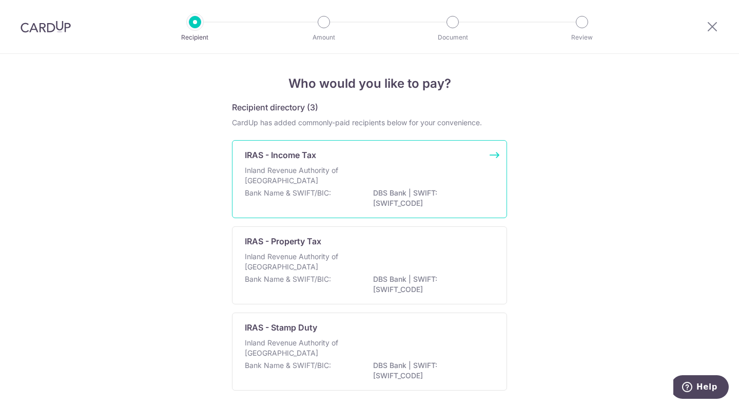
click at [362, 194] on div "Bank Name & SWIFT/BIC: DBS Bank | SWIFT: [SWIFT_CODE]" at bounding box center [370, 199] width 250 height 22
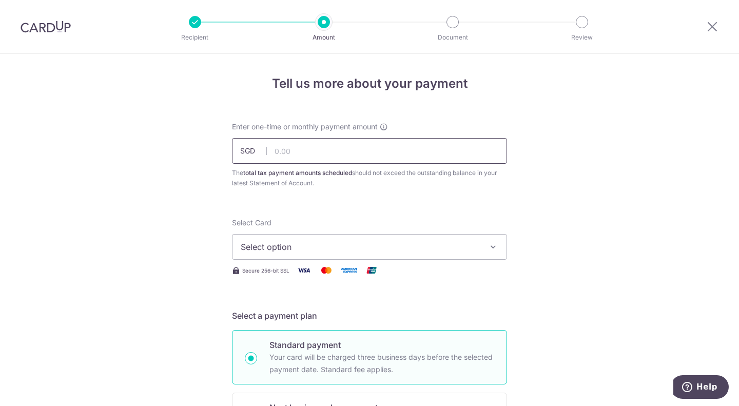
click at [280, 150] on input "text" at bounding box center [369, 151] width 275 height 26
paste input "6,808.54"
type input "6,808.54"
click at [245, 240] on button "Select option" at bounding box center [369, 247] width 275 height 26
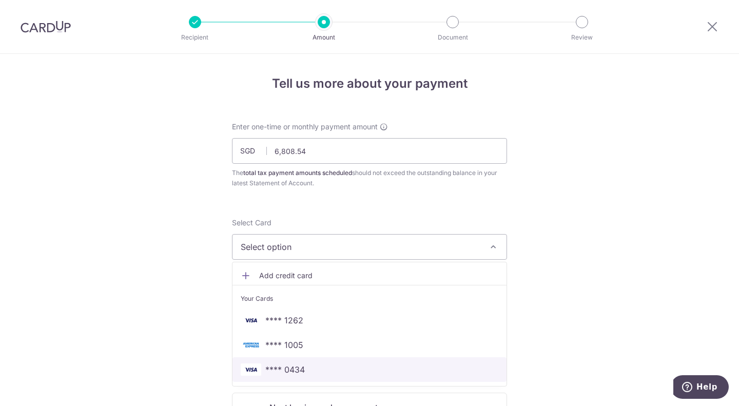
click at [280, 368] on span "**** 0434" at bounding box center [285, 369] width 40 height 12
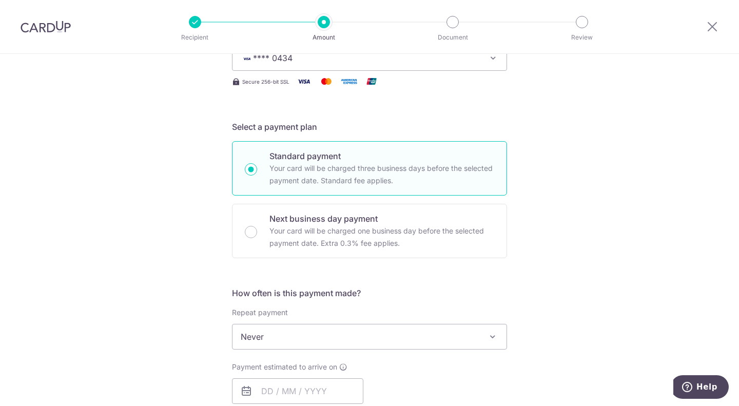
scroll to position [193, 0]
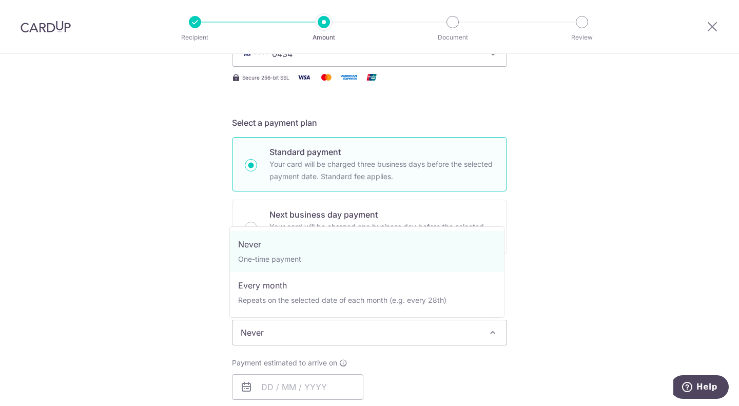
click at [263, 333] on span "Never" at bounding box center [370, 332] width 274 height 25
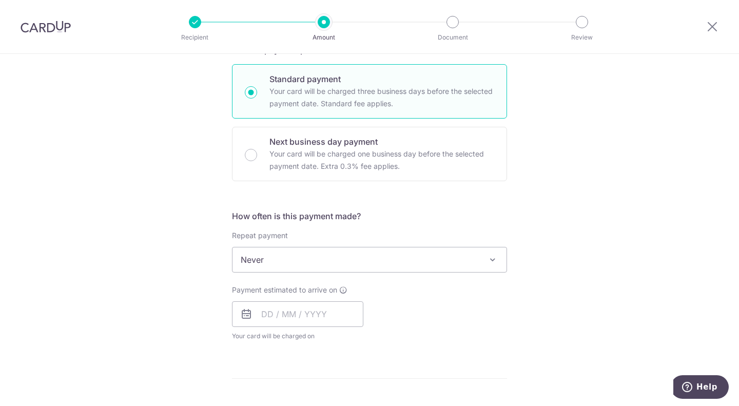
scroll to position [270, 0]
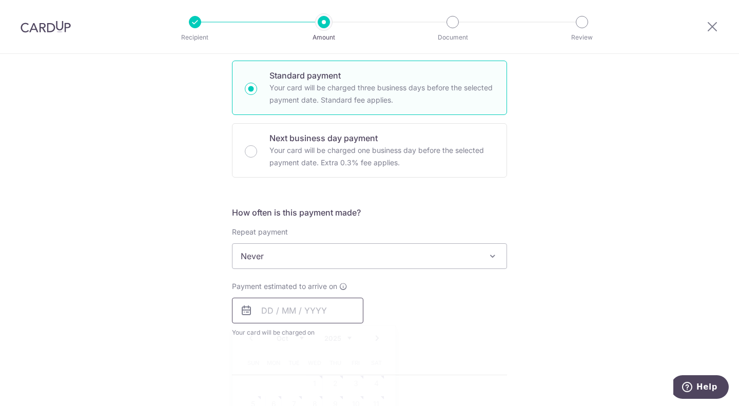
click at [262, 310] on input "text" at bounding box center [297, 311] width 131 height 26
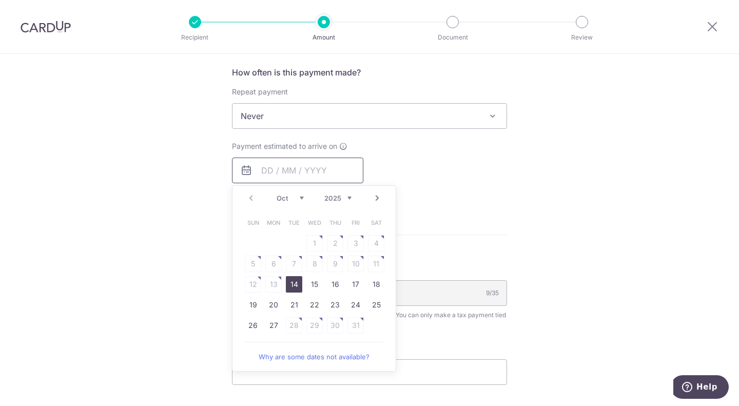
scroll to position [410, 0]
click at [290, 285] on link "14" at bounding box center [294, 284] width 16 height 16
type input "[DATE]"
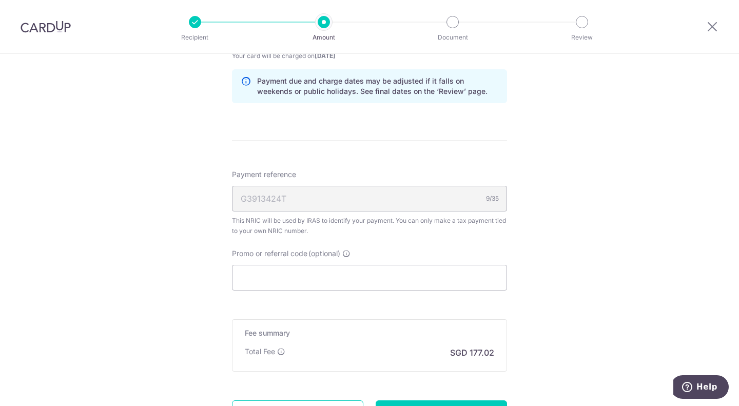
scroll to position [547, 0]
click at [270, 267] on input "Promo or referral code (optional)" at bounding box center [369, 277] width 275 height 26
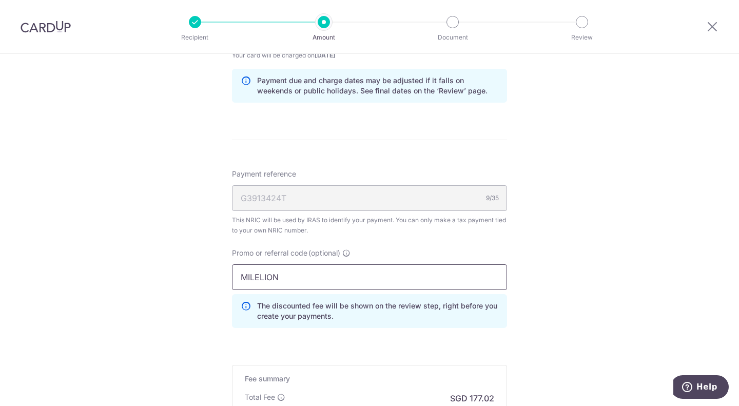
type input "MILELION"
click at [544, 222] on div "Tell us more about your payment Enter one-time or monthly payment amount SGD 6,…" at bounding box center [369, 28] width 739 height 1042
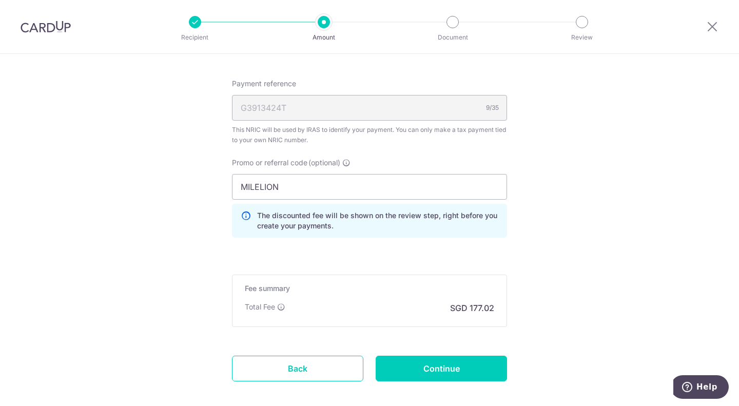
scroll to position [644, 0]
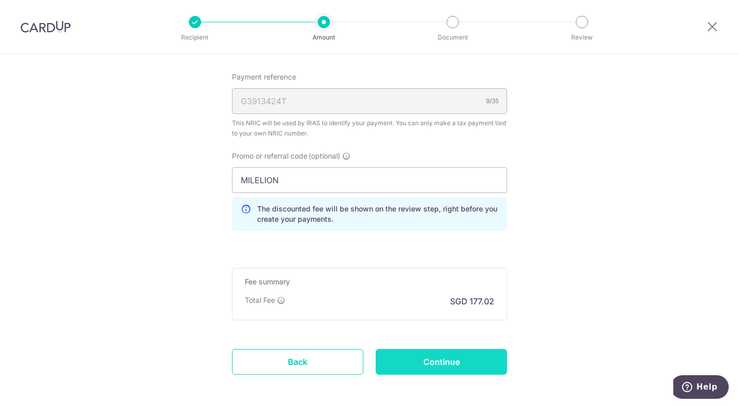
click at [436, 362] on input "Continue" at bounding box center [441, 362] width 131 height 26
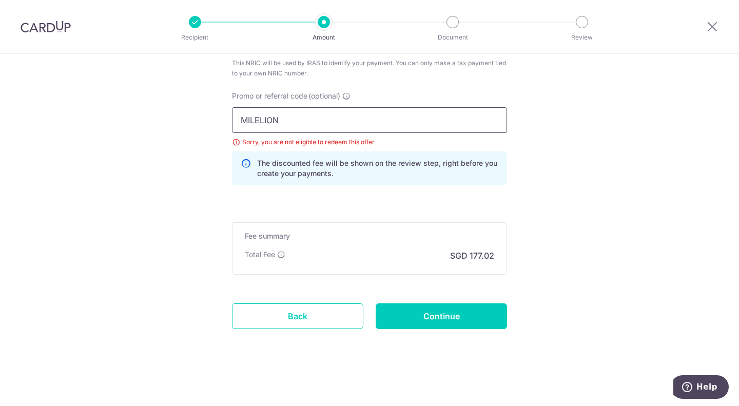
click at [270, 111] on input "MILELION" at bounding box center [369, 120] width 275 height 26
paste input "VTAX25ONE"
type input "VTAX25ONE"
click at [467, 320] on input "Continue" at bounding box center [441, 316] width 131 height 26
click at [287, 112] on input "VTAX25ONE" at bounding box center [369, 120] width 275 height 26
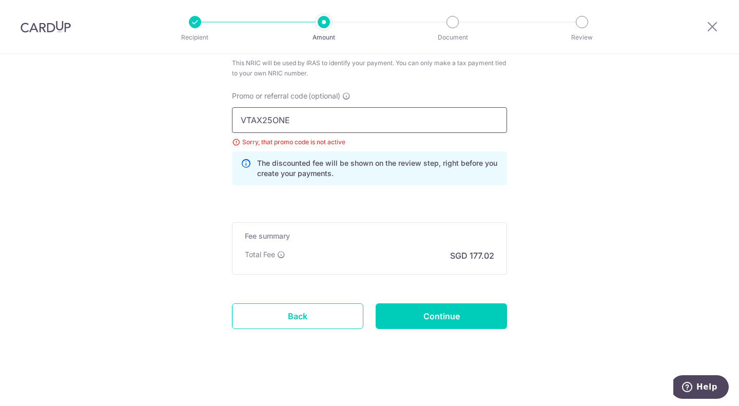
paste input "R"
type input "VTAX25R"
click at [460, 313] on input "Continue" at bounding box center [441, 316] width 131 height 26
click at [286, 110] on input "VTAX25R" at bounding box center [369, 120] width 275 height 26
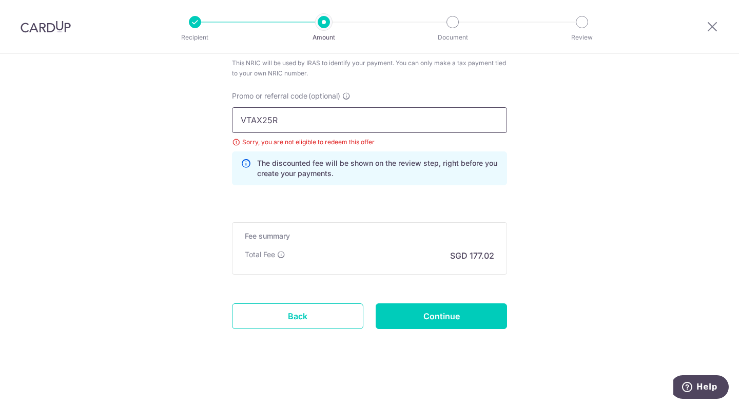
paste input "OFF225"
type input "OFF225"
click at [399, 312] on input "Continue" at bounding box center [441, 316] width 131 height 26
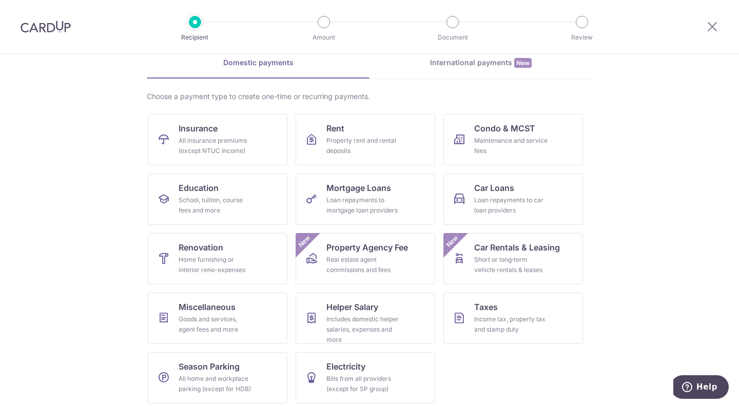
scroll to position [83, 0]
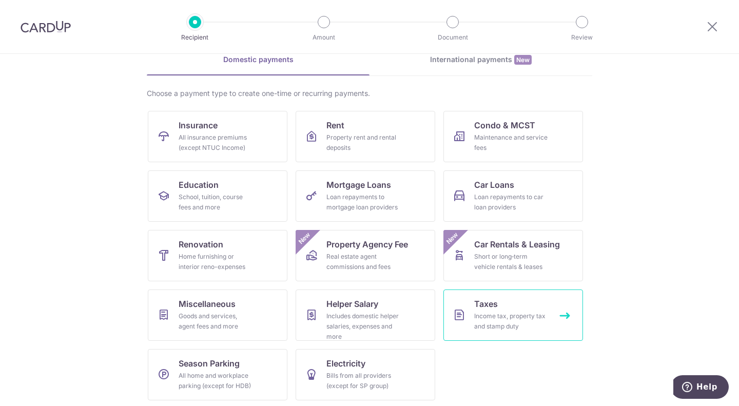
click at [474, 327] on div "Income tax, property tax and stamp duty" at bounding box center [511, 321] width 74 height 21
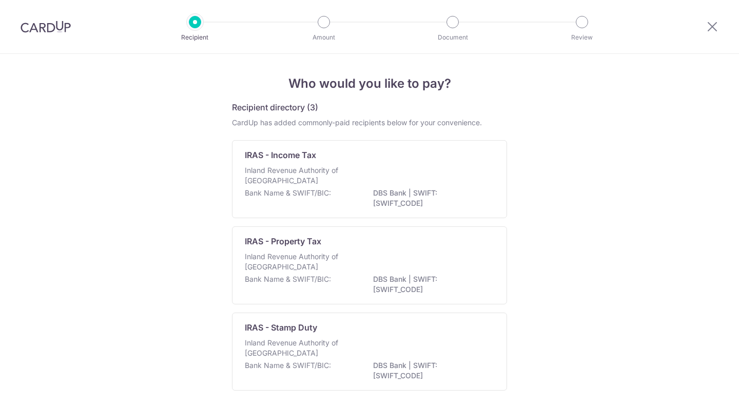
click at [287, 162] on div "IRAS - Income Tax Inland Revenue Authority of Singapore Bank Name & SWIFT/BIC: …" at bounding box center [369, 179] width 275 height 78
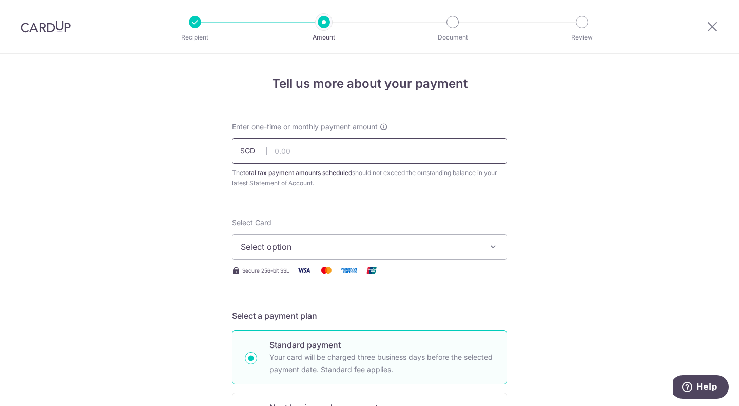
paste input "6,808.54"
type input "6,808.54"
click at [266, 253] on button "Select option" at bounding box center [369, 247] width 275 height 26
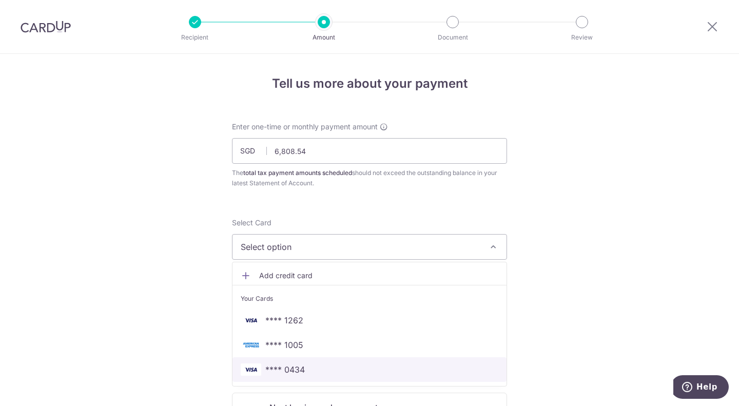
click at [281, 360] on link "**** 0434" at bounding box center [370, 369] width 274 height 25
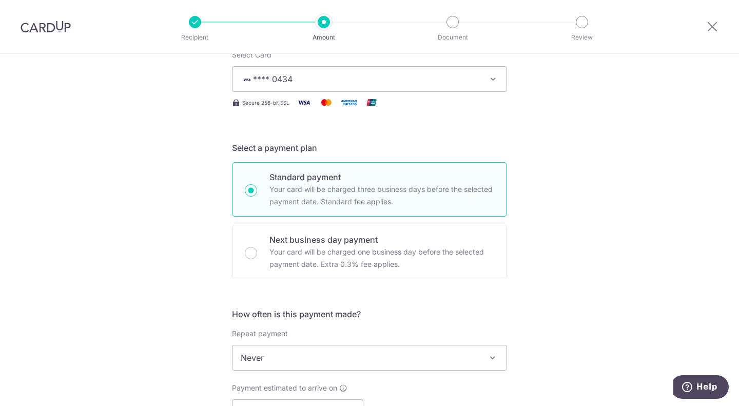
scroll to position [168, 0]
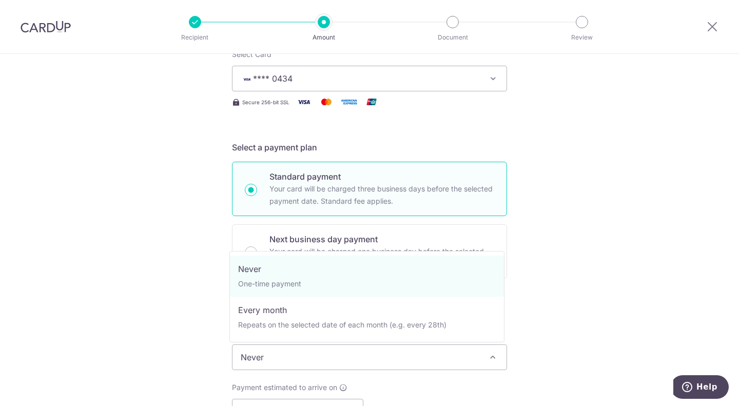
click at [270, 365] on span "Never" at bounding box center [370, 357] width 274 height 25
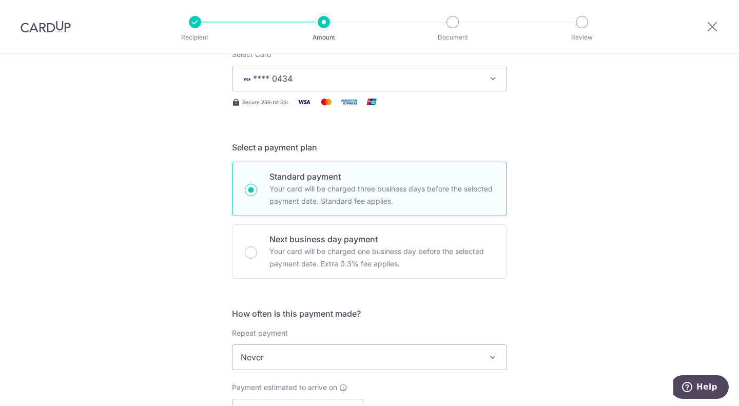
click at [270, 365] on span "Never" at bounding box center [370, 357] width 274 height 25
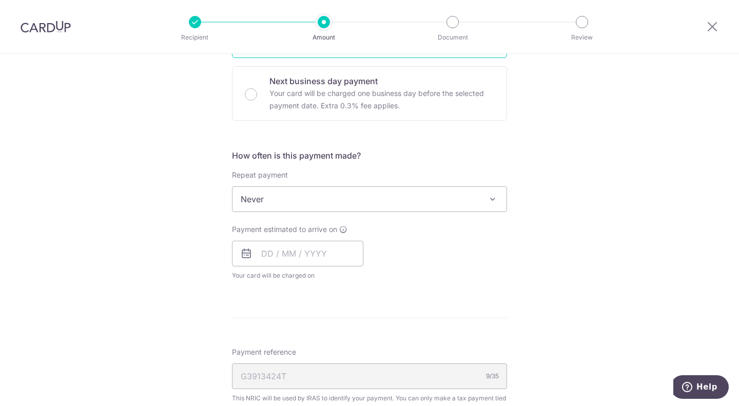
scroll to position [327, 0]
click at [255, 253] on input "text" at bounding box center [297, 253] width 131 height 26
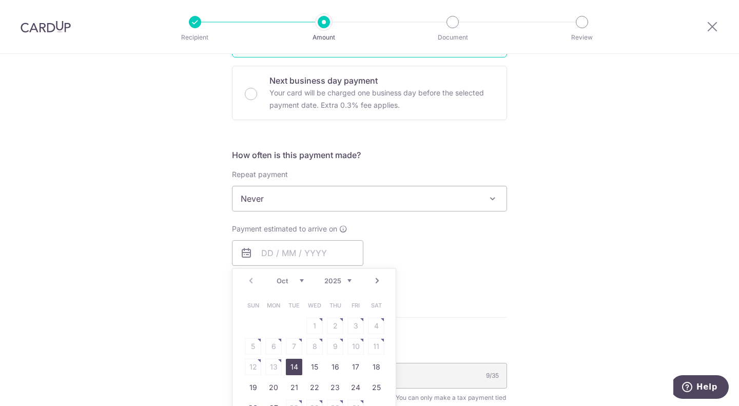
click at [294, 363] on link "14" at bounding box center [294, 367] width 16 height 16
type input "[DATE]"
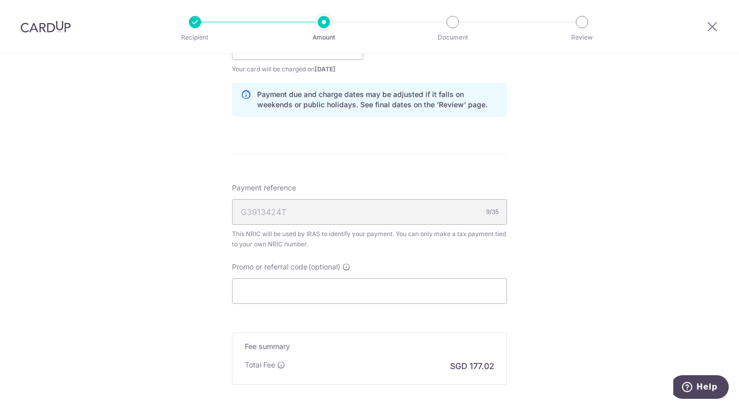
scroll to position [603, 0]
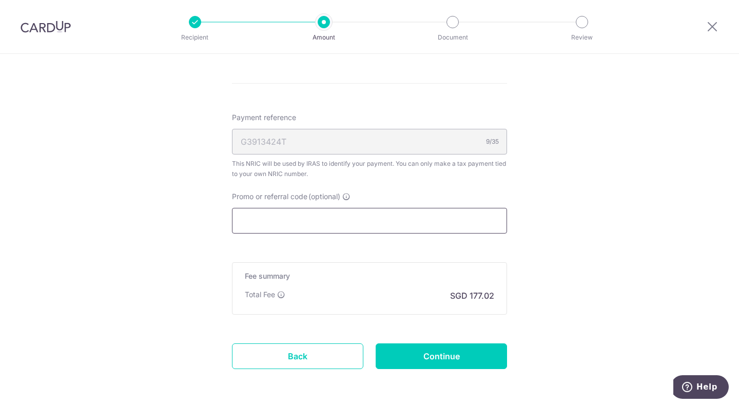
click at [270, 215] on input "Promo or referral code (optional)" at bounding box center [369, 221] width 275 height 26
paste input "OFF225"
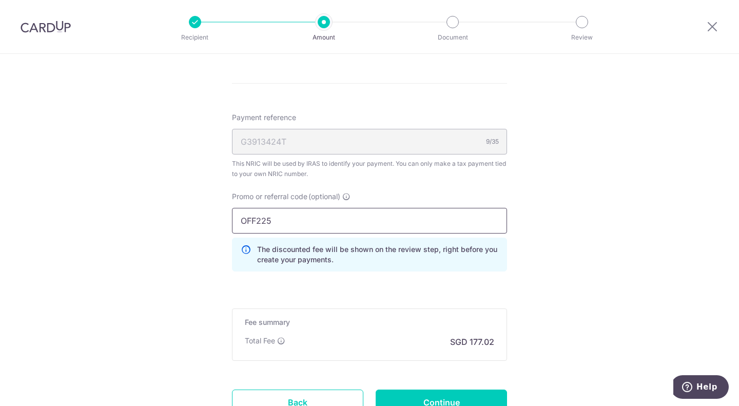
scroll to position [685, 0]
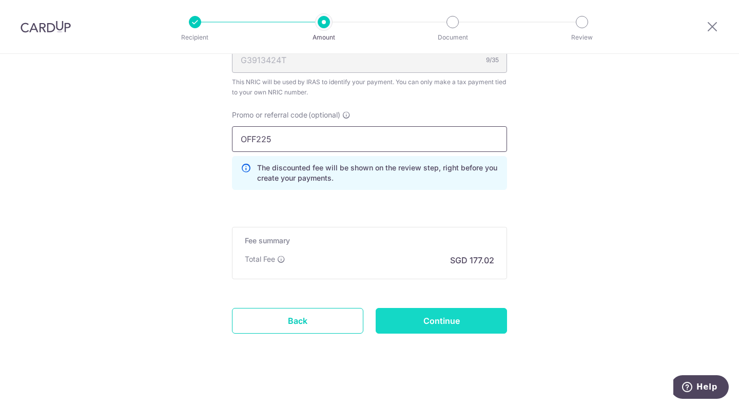
type input "OFF225"
click at [431, 322] on input "Continue" at bounding box center [441, 321] width 131 height 26
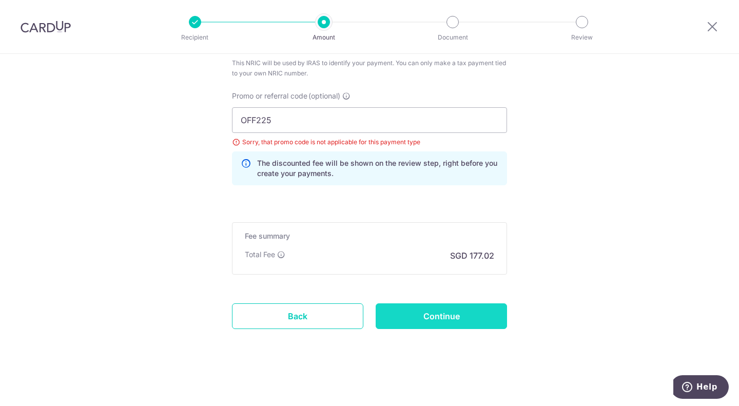
click at [458, 312] on input "Continue" at bounding box center [441, 316] width 131 height 26
click at [264, 115] on input "OFF225" at bounding box center [369, 120] width 275 height 26
click at [264, 115] on input "Promo or referral code (optional)" at bounding box center [369, 120] width 275 height 26
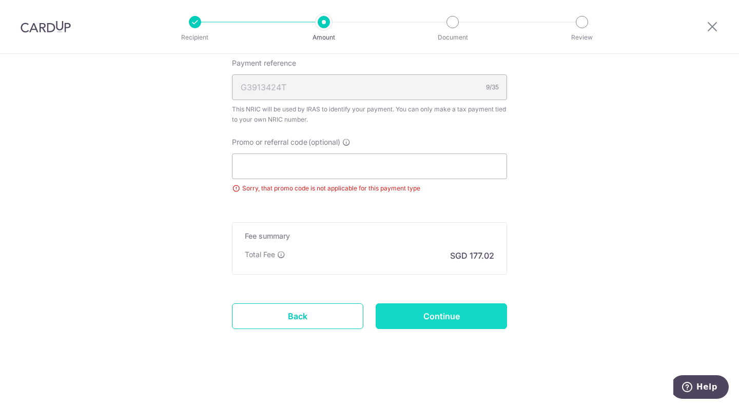
click at [419, 317] on input "Continue" at bounding box center [441, 316] width 131 height 26
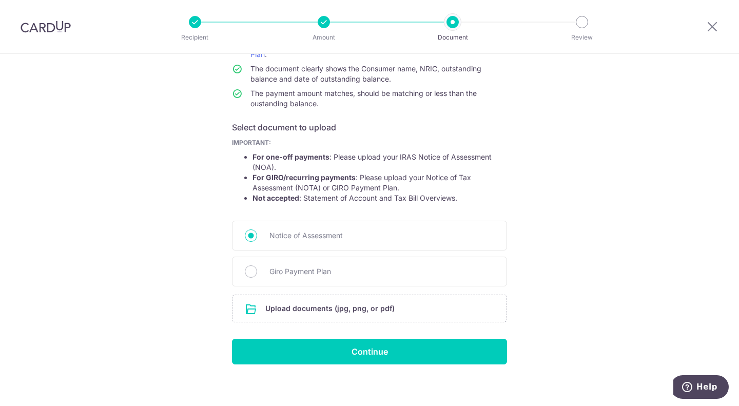
scroll to position [112, 0]
click at [296, 309] on input "file" at bounding box center [370, 308] width 274 height 27
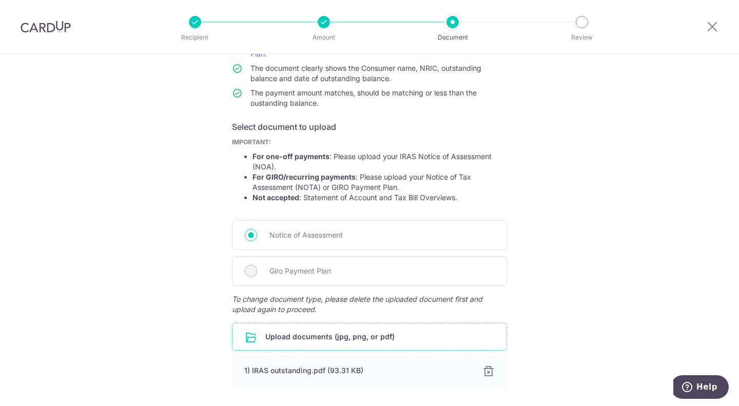
scroll to position [189, 0]
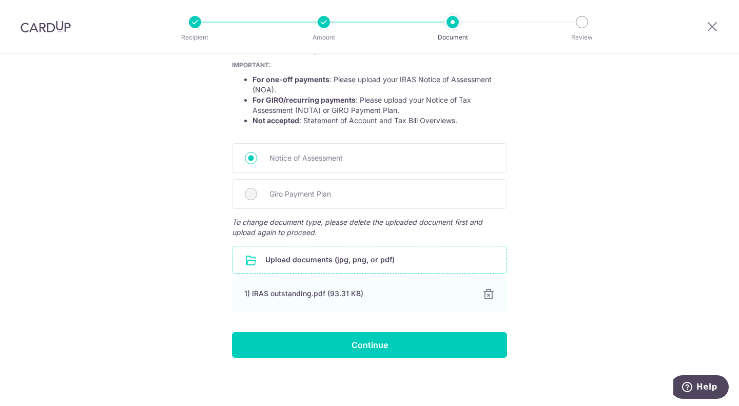
click at [261, 251] on input "file" at bounding box center [370, 259] width 274 height 27
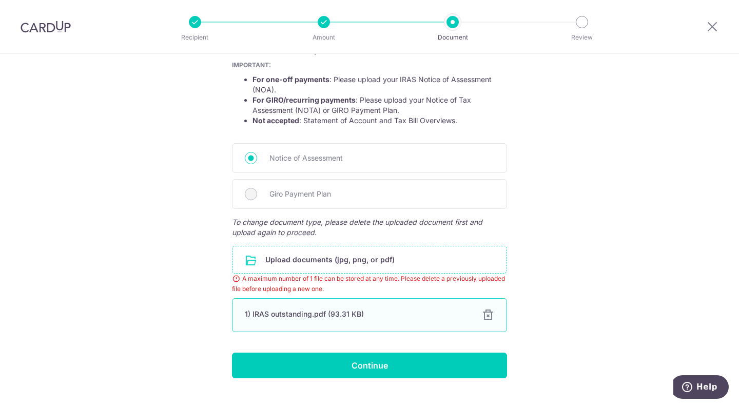
click at [488, 313] on div at bounding box center [488, 315] width 12 height 12
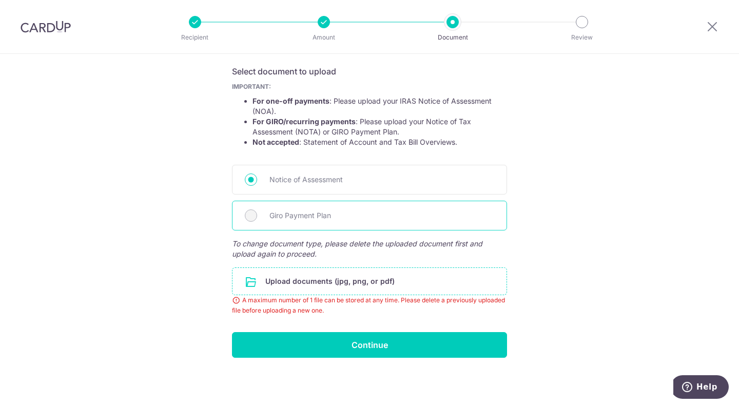
scroll to position [139, 0]
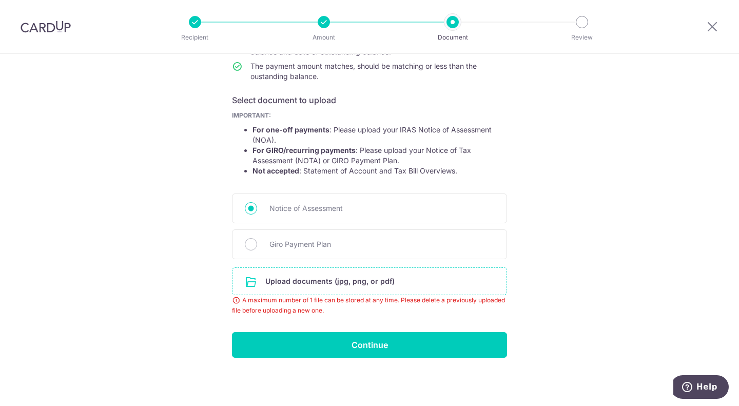
click at [318, 287] on input "file" at bounding box center [370, 281] width 274 height 27
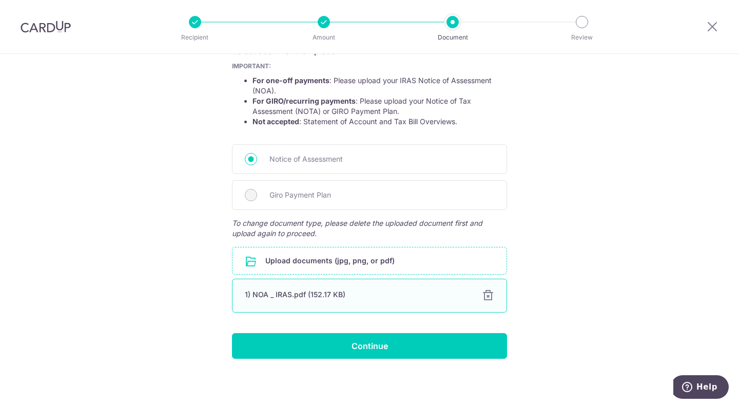
scroll to position [189, 0]
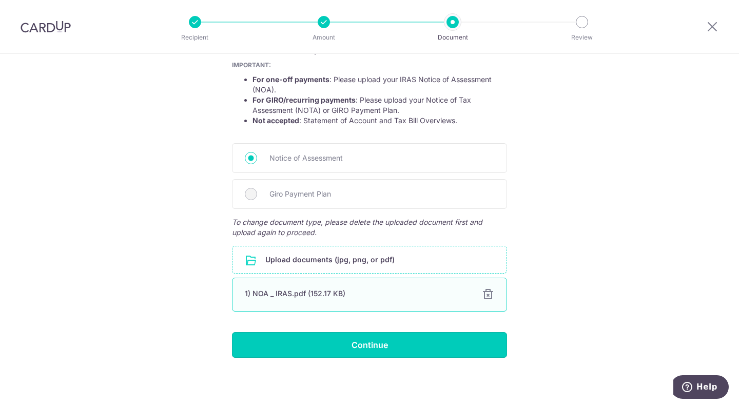
click at [318, 334] on input "Continue" at bounding box center [369, 345] width 275 height 26
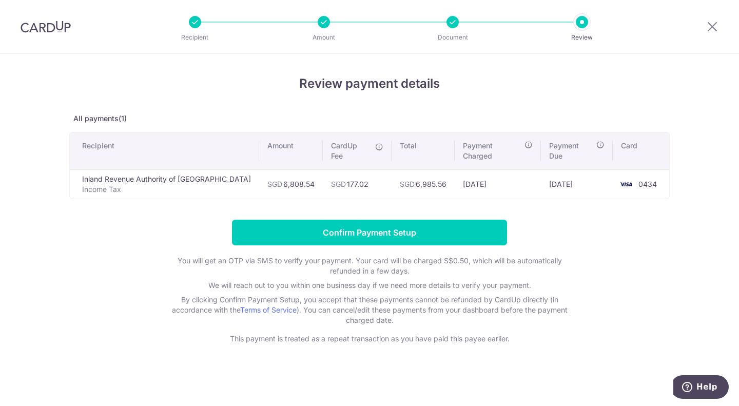
click at [192, 23] on div at bounding box center [195, 22] width 12 height 12
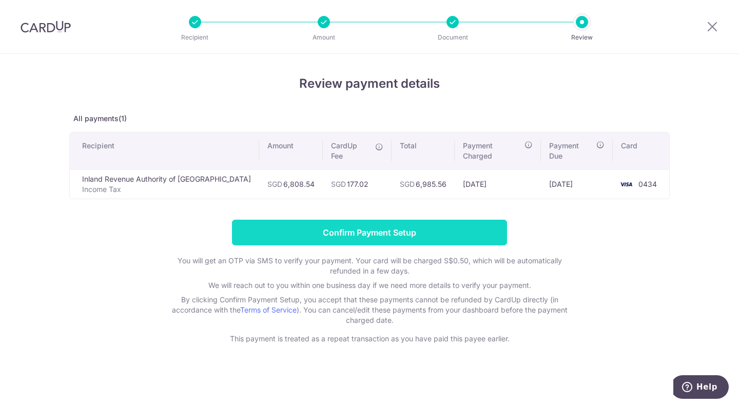
click at [376, 221] on input "Confirm Payment Setup" at bounding box center [369, 233] width 275 height 26
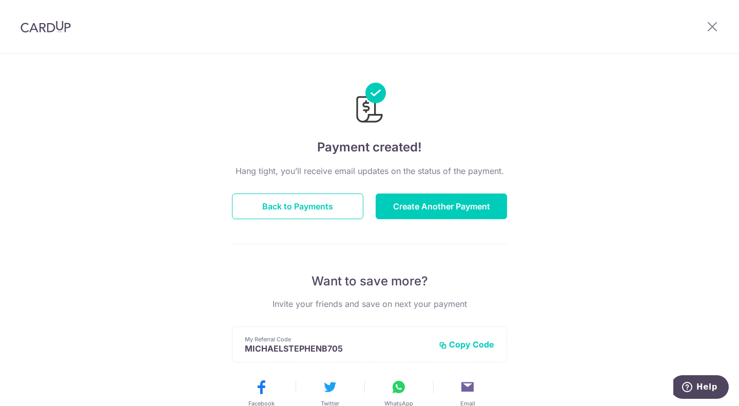
click at [337, 221] on div "Hang tight, you’ll receive email updates on the status of the payment. Back to …" at bounding box center [369, 359] width 275 height 389
click at [338, 214] on button "Back to Payments" at bounding box center [297, 207] width 131 height 26
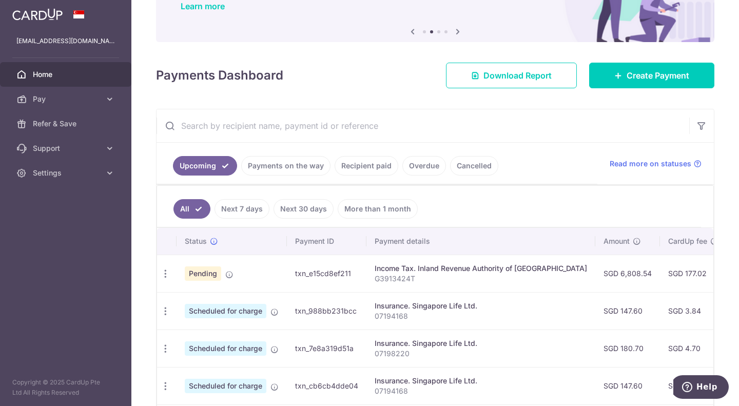
scroll to position [0, 2]
click at [165, 274] on icon "button" at bounding box center [165, 274] width 11 height 11
click at [190, 306] on span "Update payment" at bounding box center [220, 302] width 70 height 12
radio input "true"
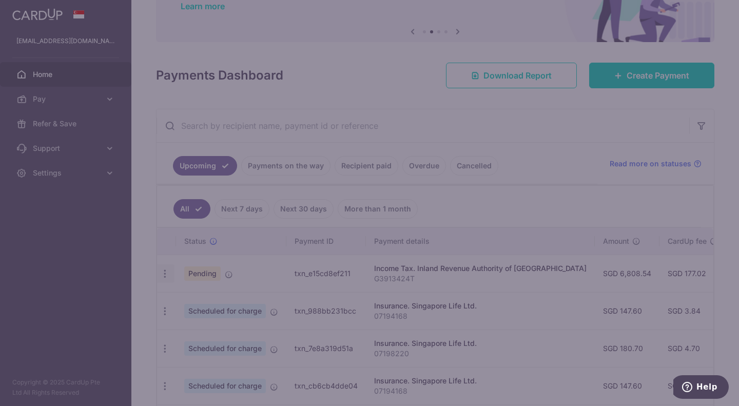
type input "6,808.54"
type input "[DATE]"
type input "G3913424T"
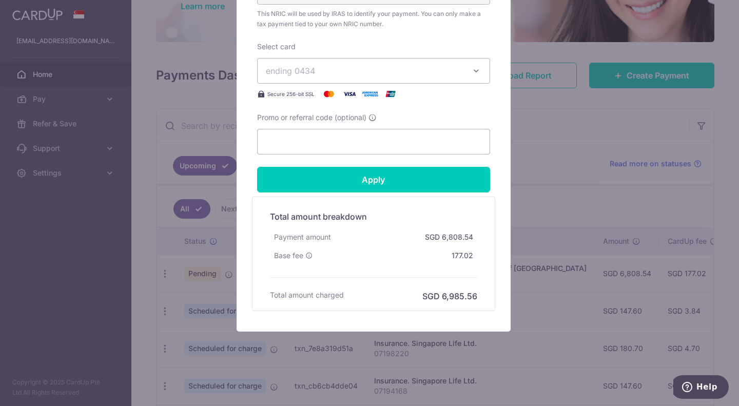
scroll to position [0, 0]
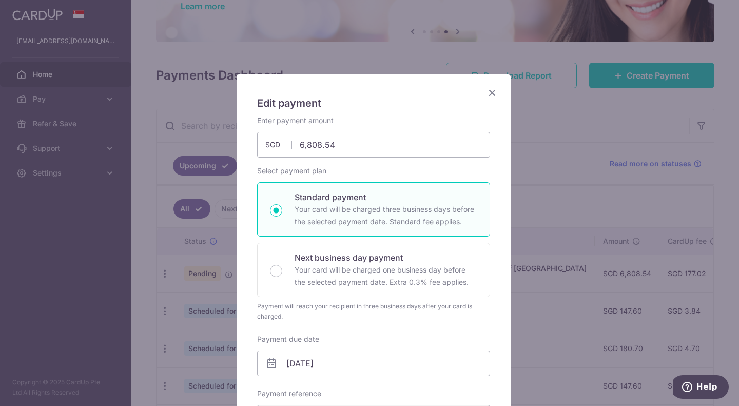
click at [486, 92] on icon "Close" at bounding box center [492, 92] width 12 height 13
